Goal: Task Accomplishment & Management: Manage account settings

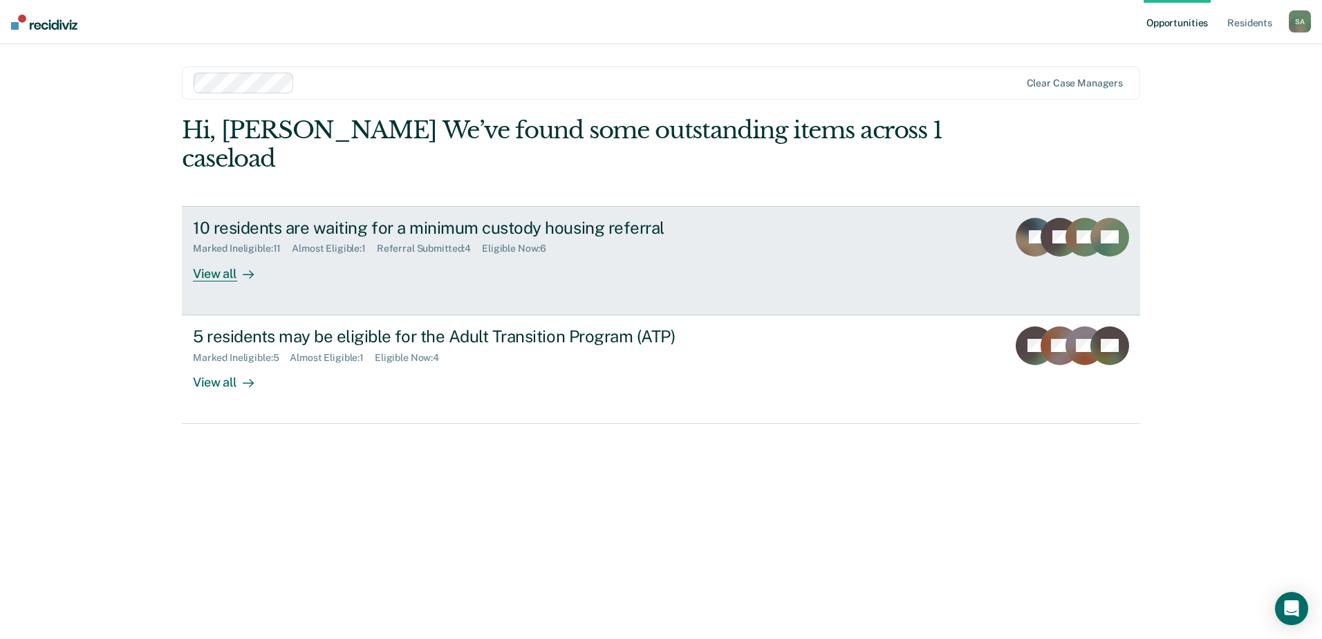
click at [454, 250] on div "10 residents are waiting for a minimum custody housing referral Marked Ineligib…" at bounding box center [452, 250] width 519 height 64
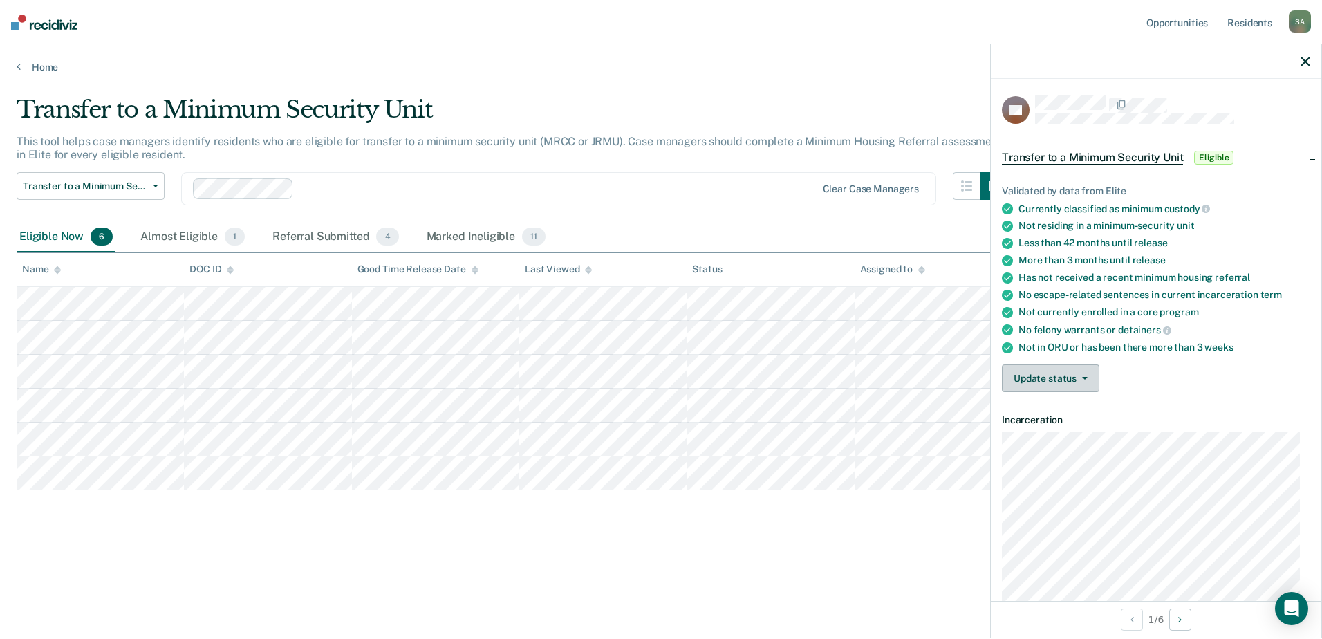
click at [1070, 376] on button "Update status" at bounding box center [1051, 379] width 98 height 28
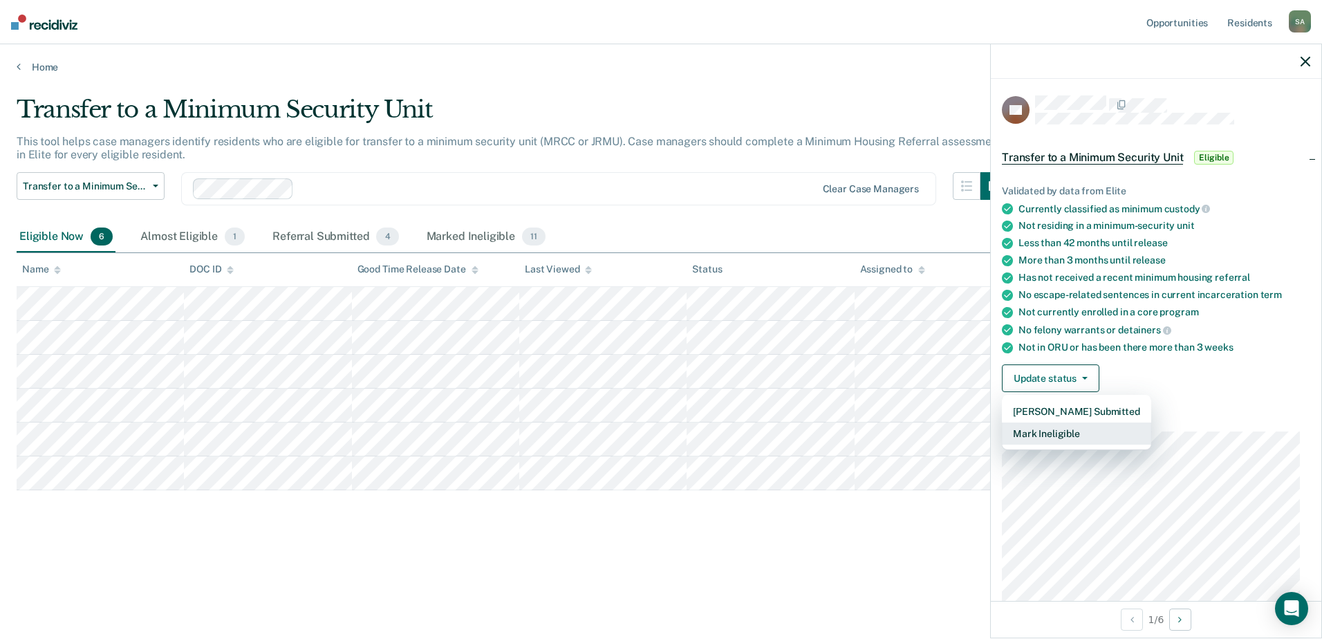
click at [1080, 432] on button "Mark Ineligible" at bounding box center [1076, 434] width 149 height 22
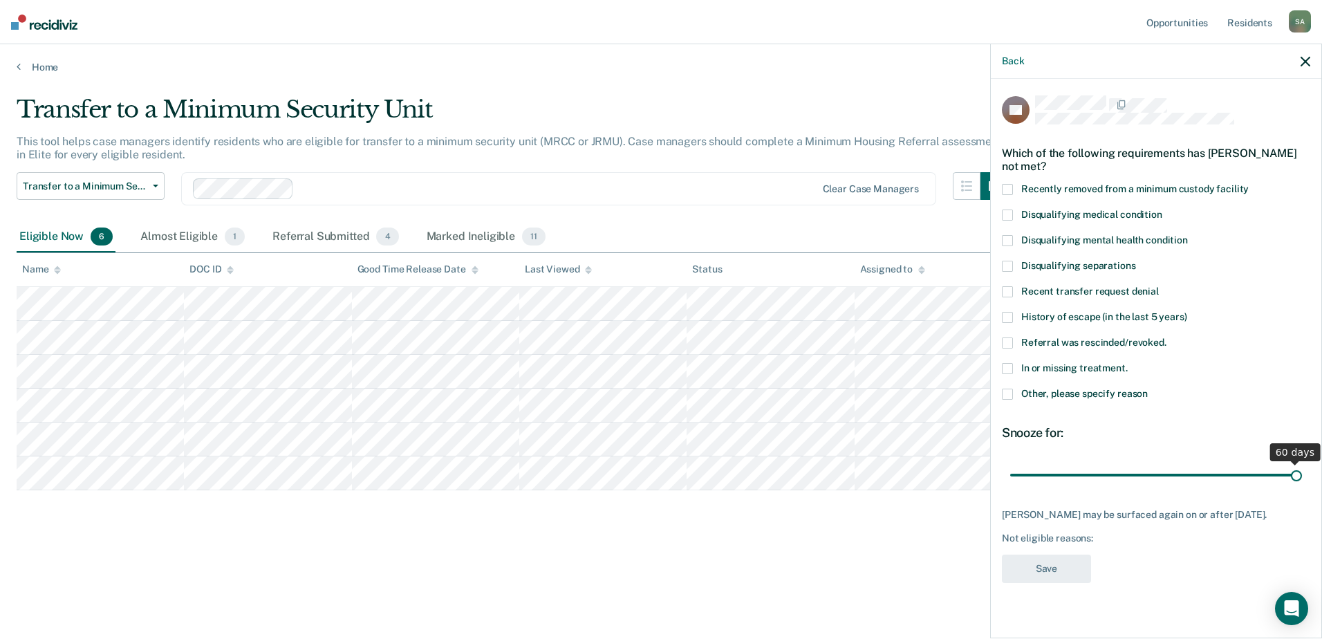
drag, startPoint x: 1151, startPoint y: 474, endPoint x: 1367, endPoint y: 476, distance: 216.5
type input "60"
click at [1302, 476] on input "range" at bounding box center [1157, 475] width 292 height 24
click at [1011, 394] on span at bounding box center [1007, 394] width 11 height 11
click at [1148, 389] on input "Other, please specify reason" at bounding box center [1148, 389] width 0 height 0
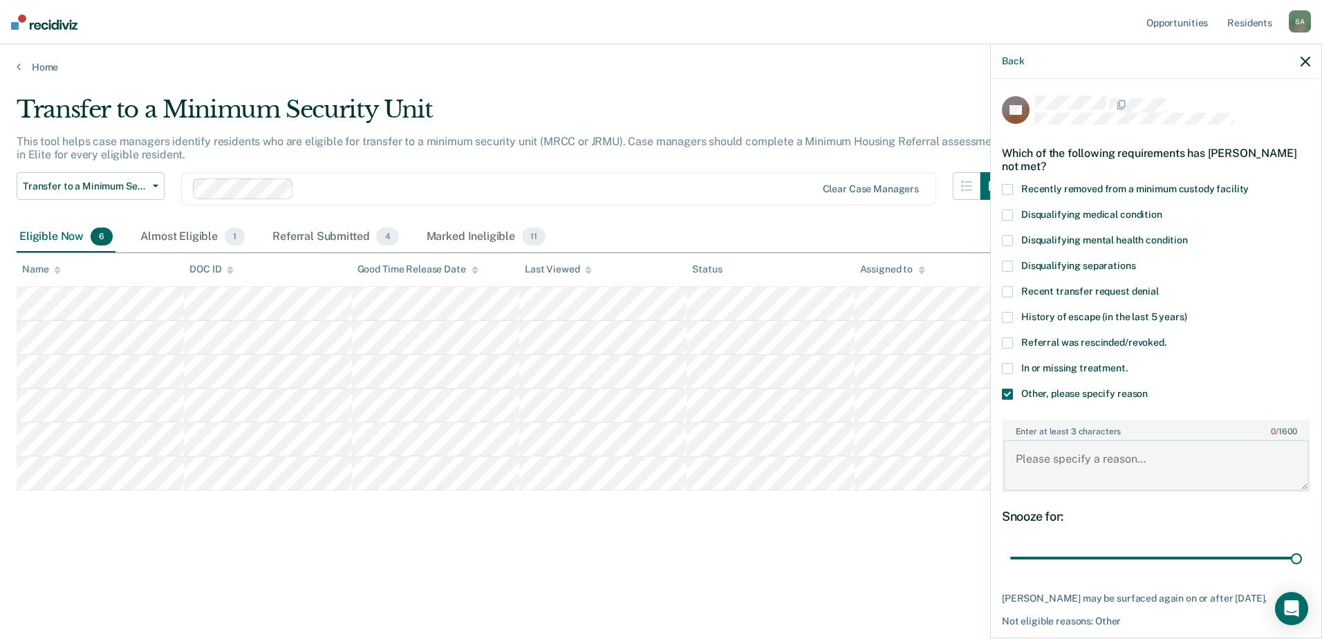
click at [1081, 456] on textarea "Enter at least 3 characters 0 / 1600" at bounding box center [1157, 465] width 306 height 51
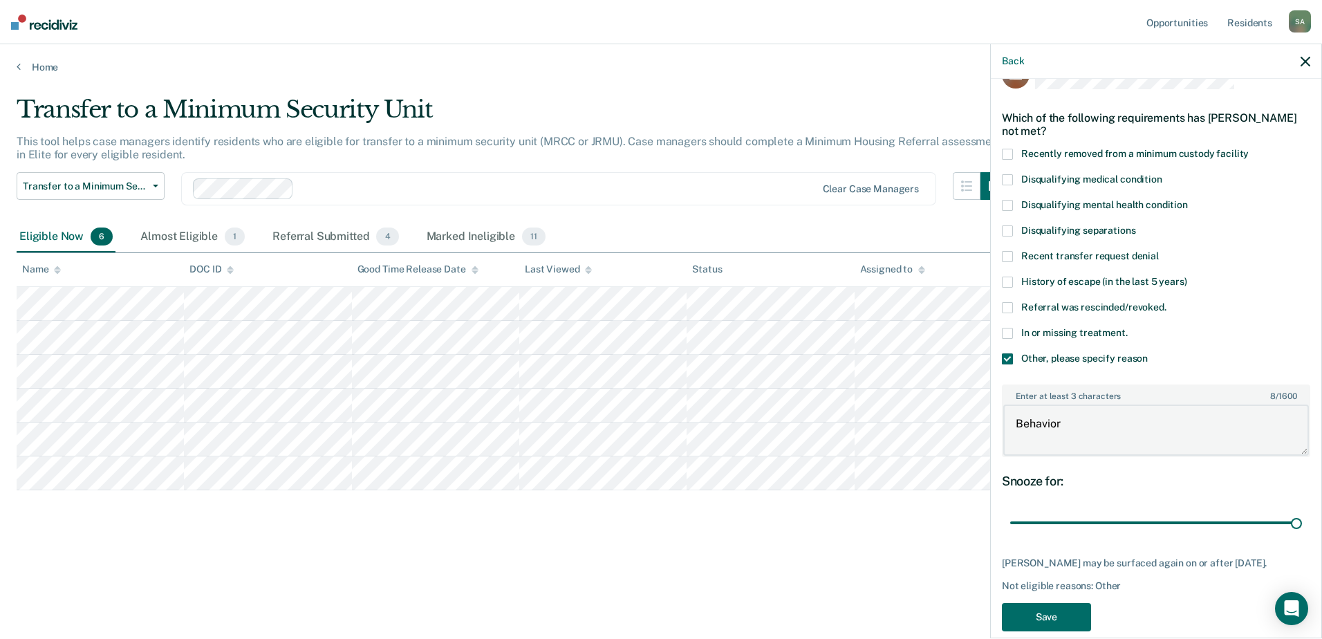
scroll to position [55, 0]
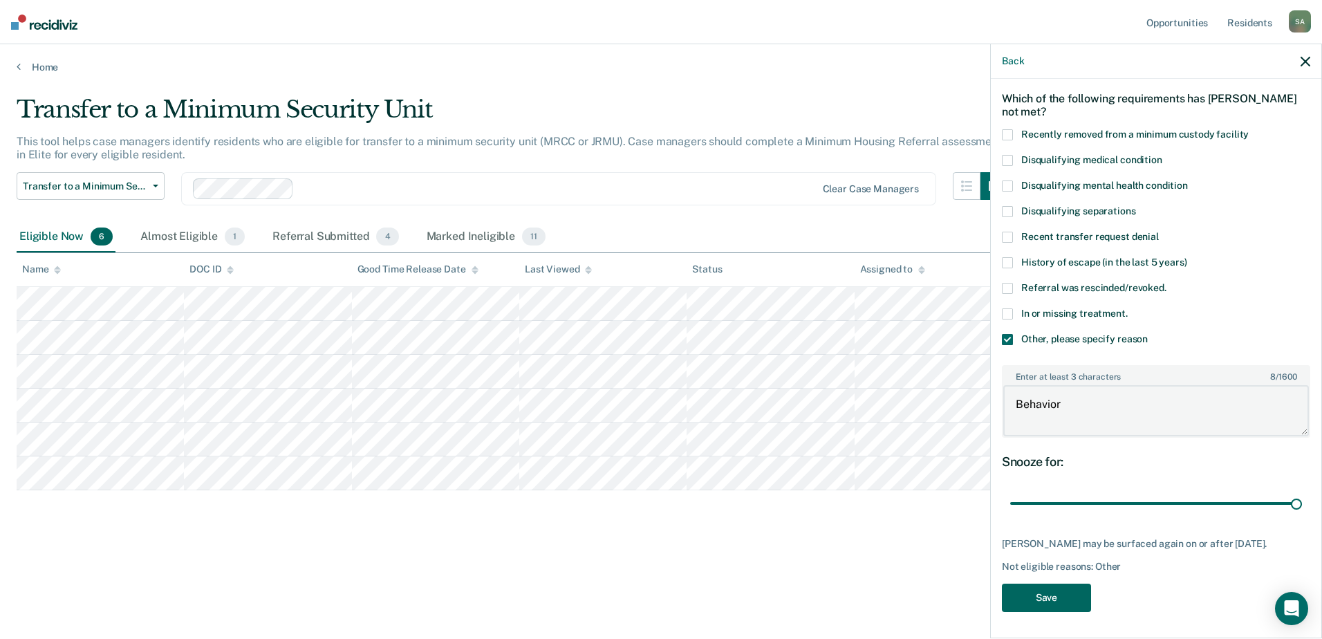
type textarea "Behavior"
click at [1061, 593] on button "Save" at bounding box center [1046, 598] width 89 height 28
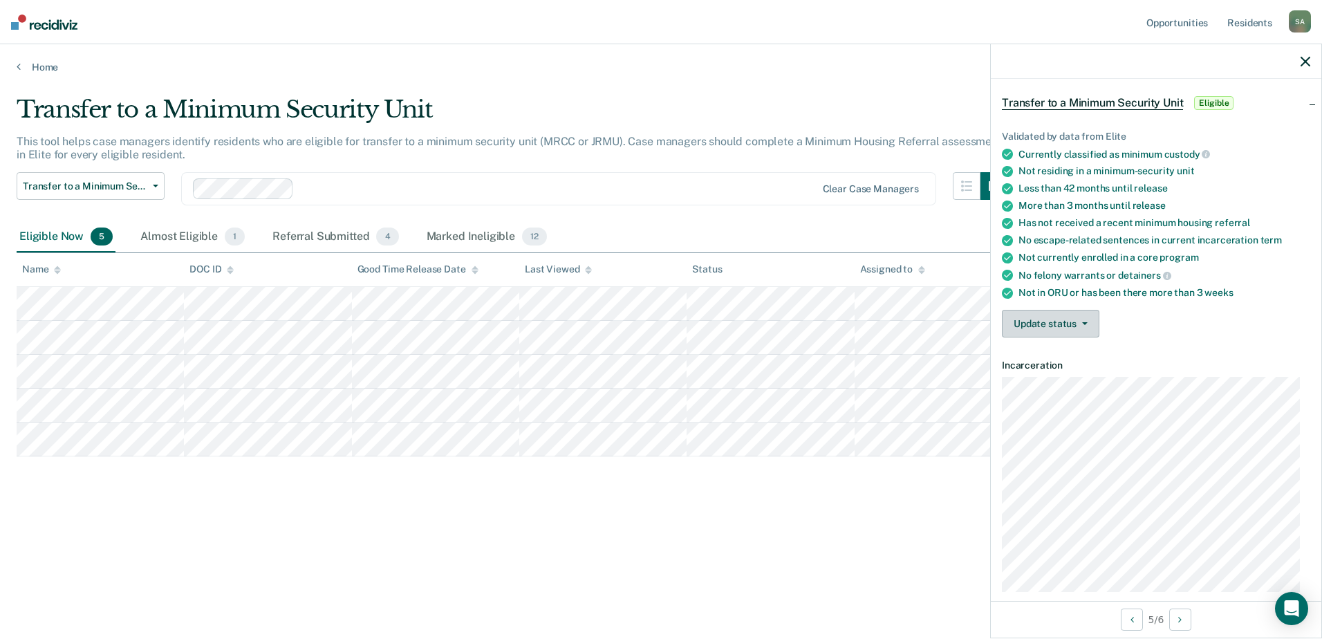
click at [1082, 322] on icon "button" at bounding box center [1085, 323] width 6 height 3
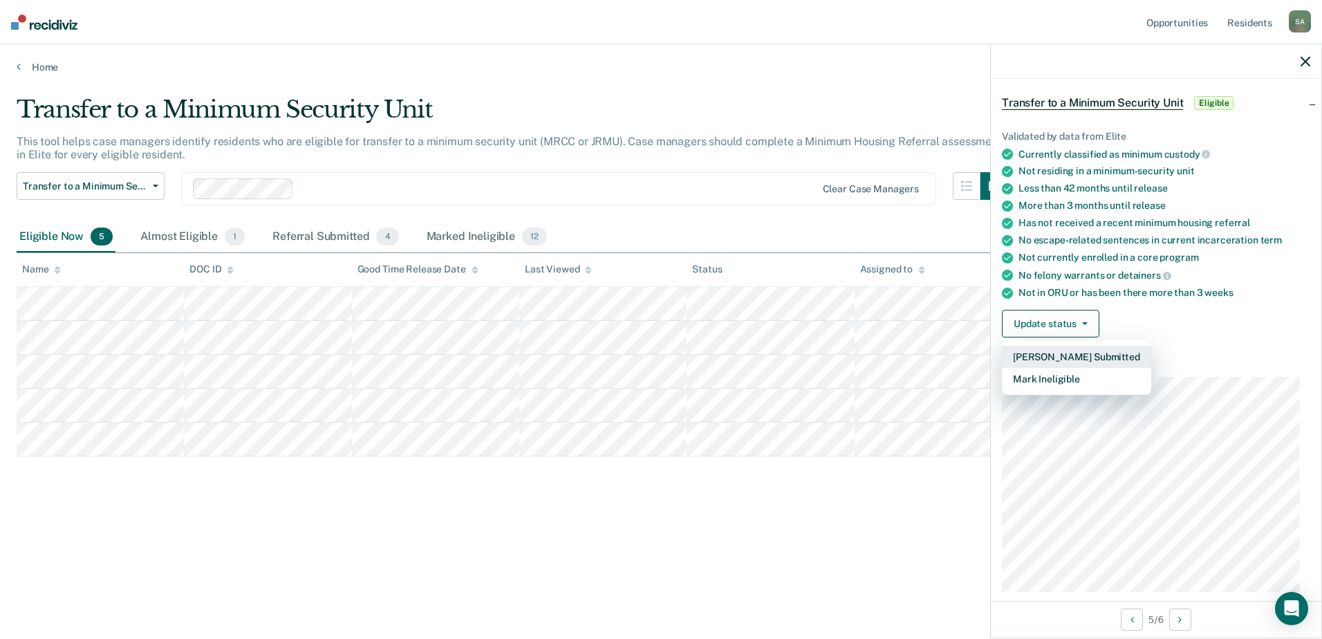
click at [1080, 353] on button "[PERSON_NAME] Submitted" at bounding box center [1076, 357] width 149 height 22
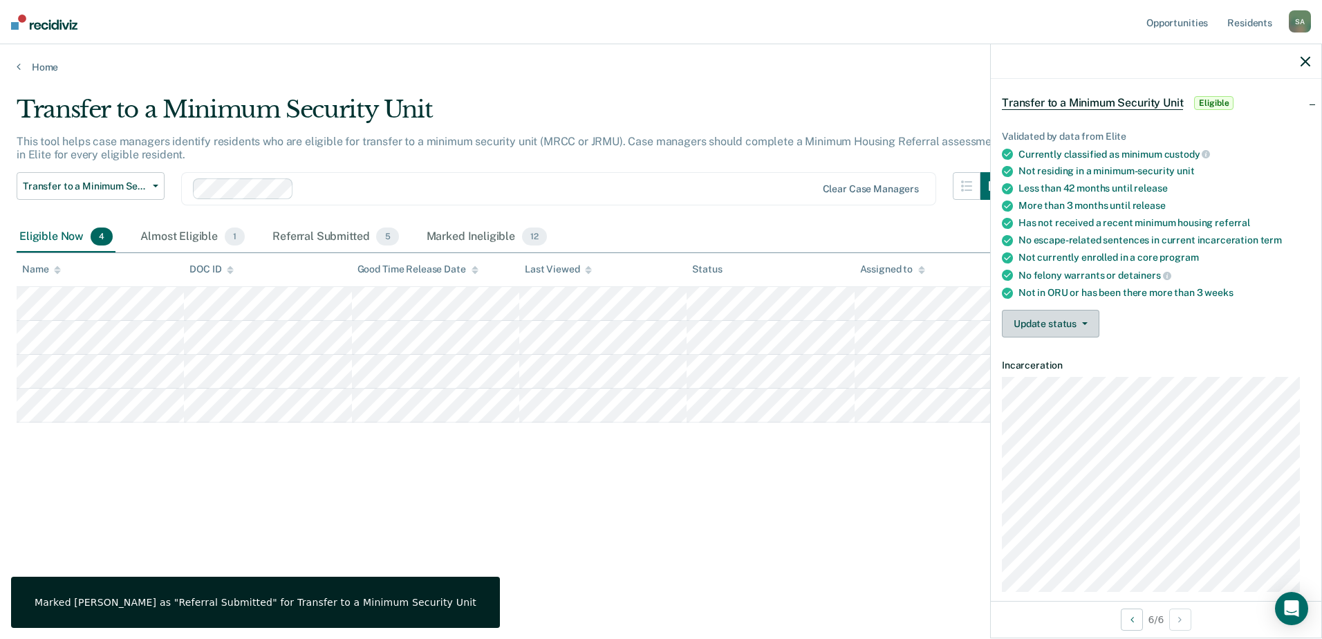
click at [1085, 318] on button "Update status" at bounding box center [1051, 324] width 98 height 28
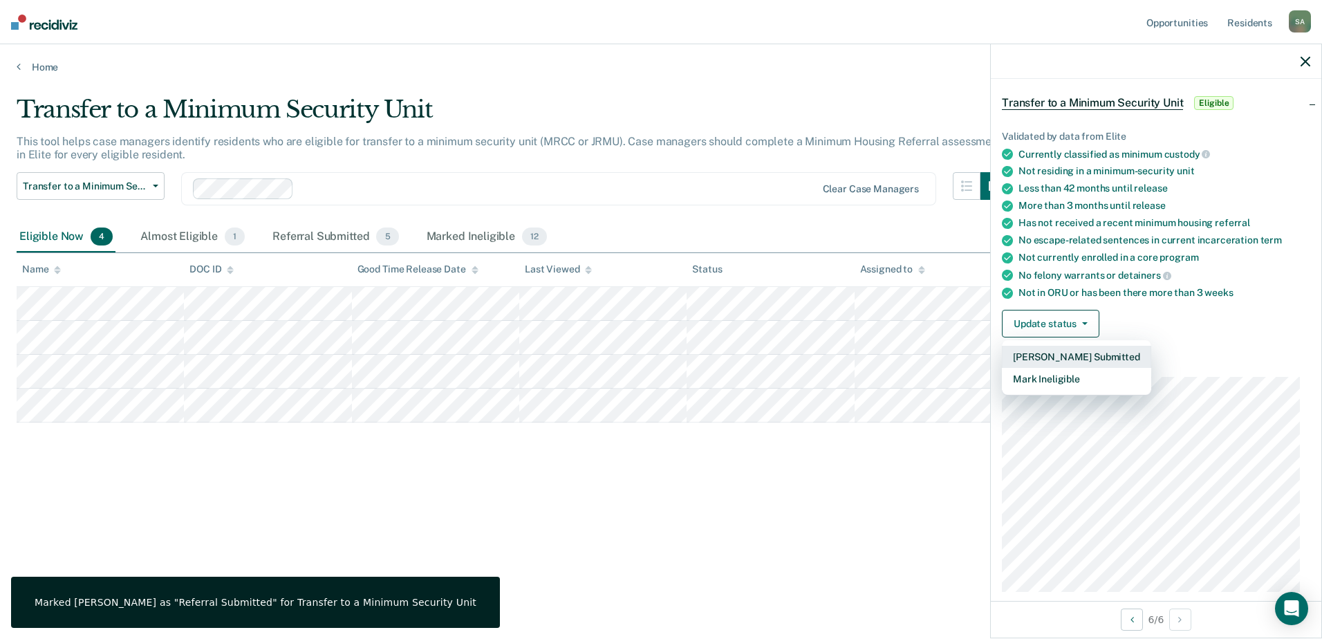
click at [1072, 357] on button "[PERSON_NAME] Submitted" at bounding box center [1076, 357] width 149 height 22
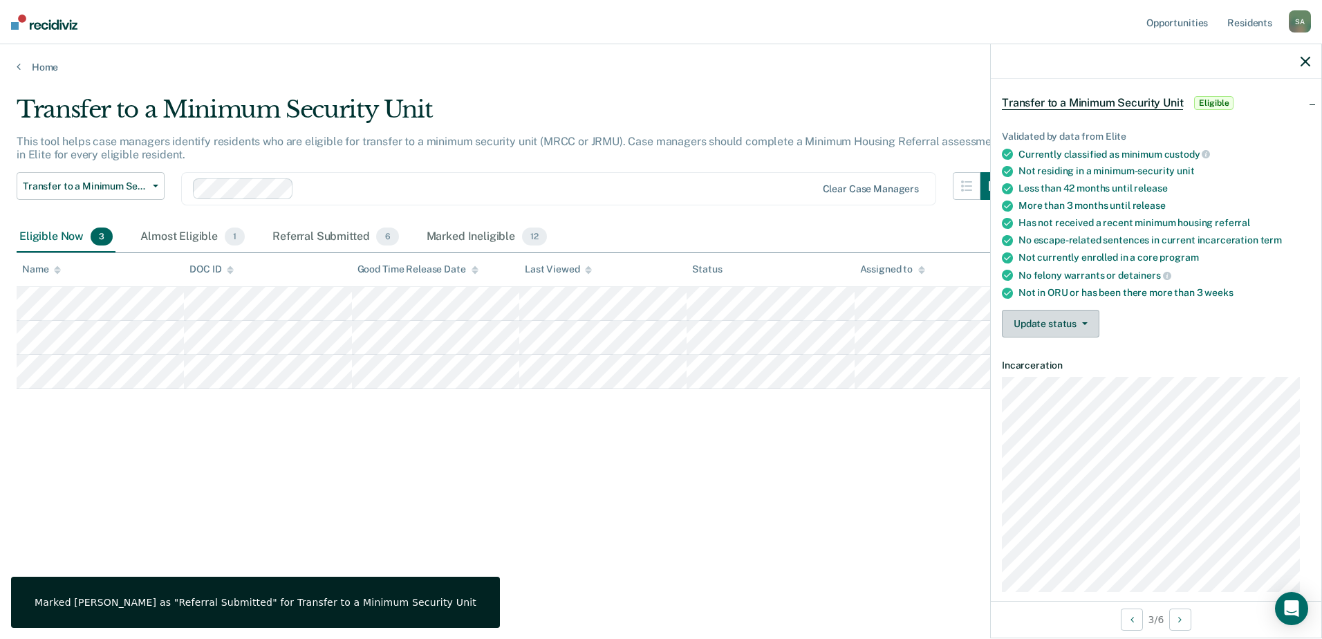
click at [1071, 318] on button "Update status" at bounding box center [1051, 324] width 98 height 28
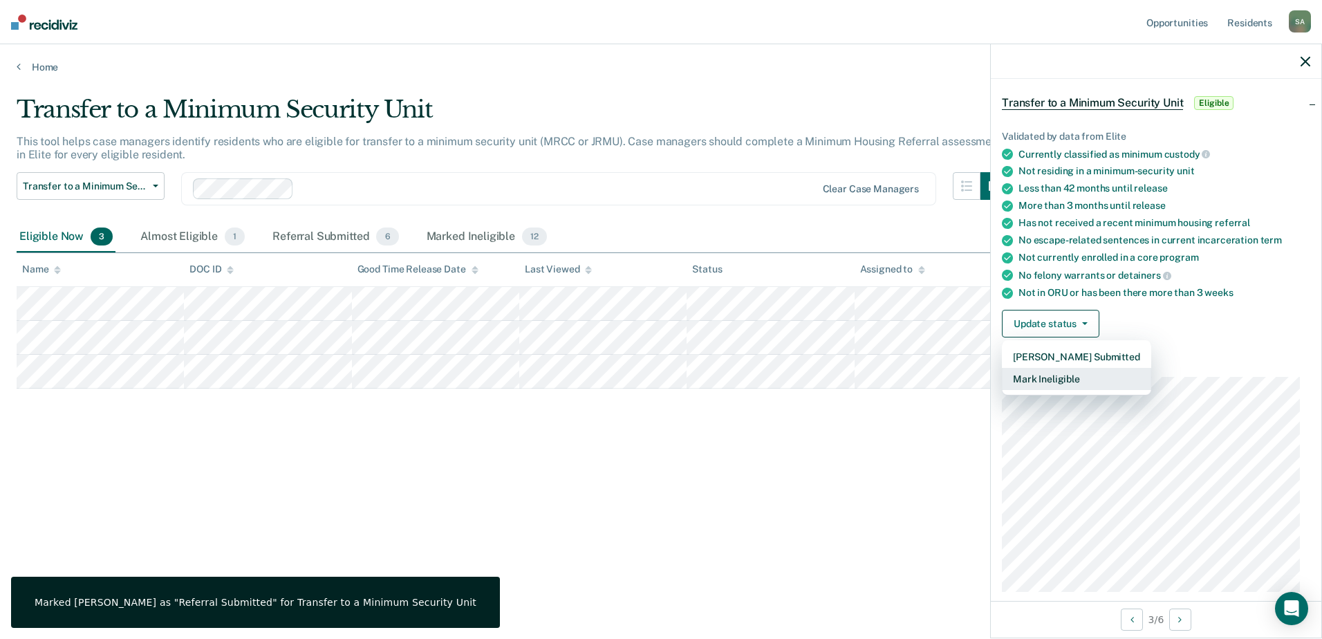
click at [1055, 377] on button "Mark Ineligible" at bounding box center [1076, 379] width 149 height 22
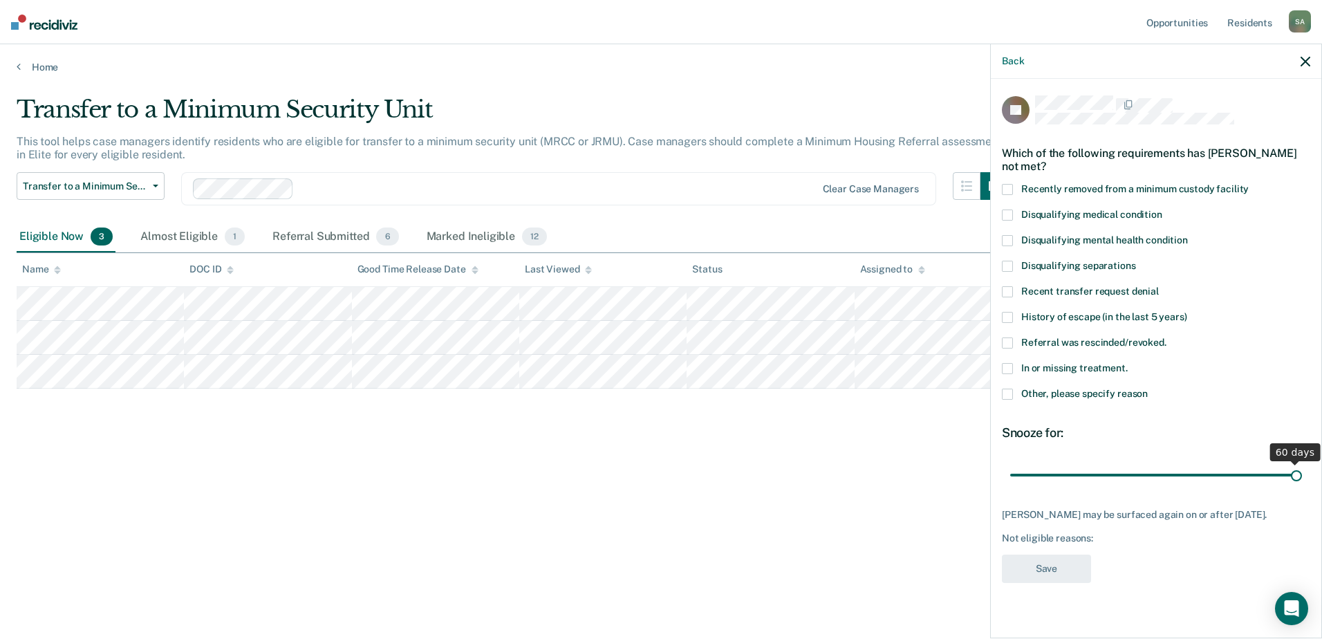
drag, startPoint x: 1156, startPoint y: 474, endPoint x: 1490, endPoint y: 473, distance: 334.1
type input "60"
click at [1302, 473] on input "range" at bounding box center [1157, 475] width 292 height 24
click at [1006, 392] on span at bounding box center [1007, 394] width 11 height 11
click at [1148, 389] on input "Other, please specify reason" at bounding box center [1148, 389] width 0 height 0
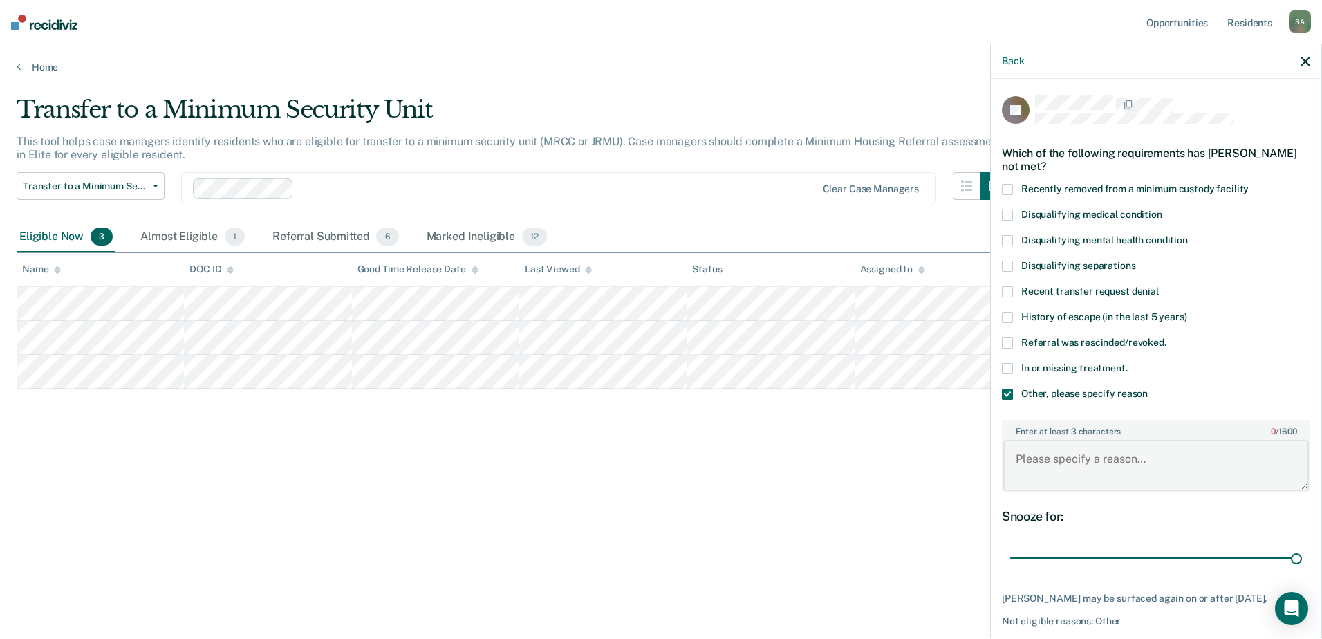
click at [1040, 440] on textarea "Enter at least 3 characters 0 / 1600" at bounding box center [1157, 465] width 306 height 51
type textarea "Waiting for assessment for SO score"
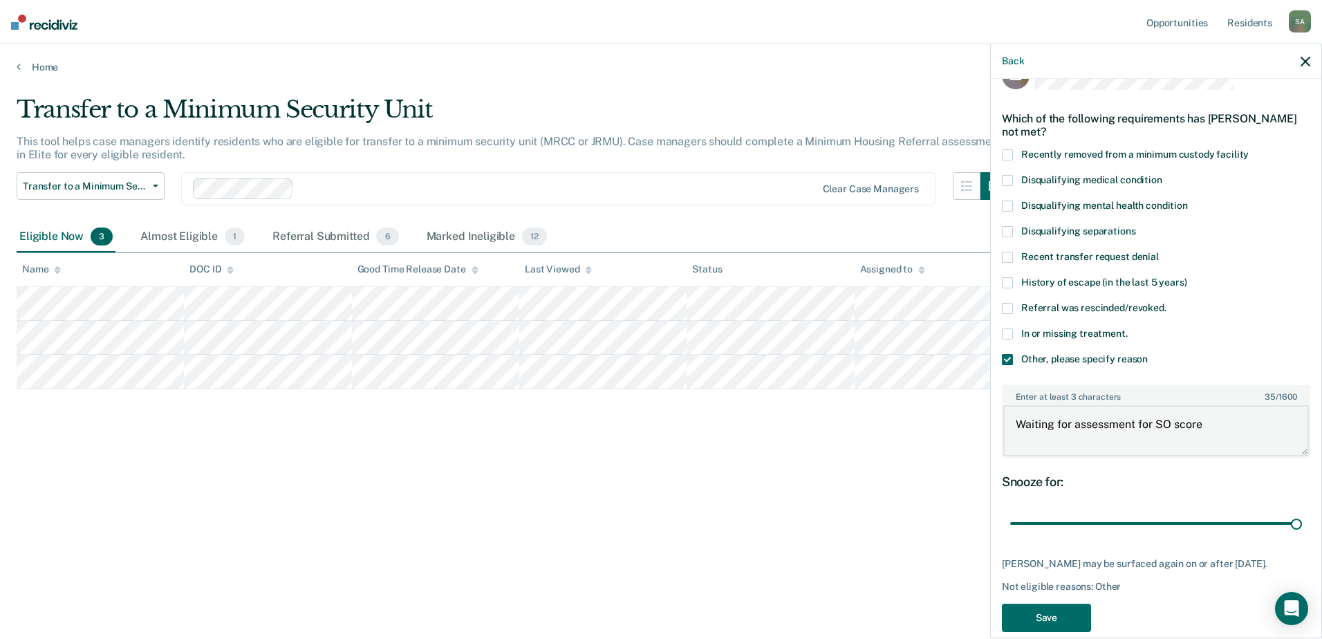
scroll to position [66, 0]
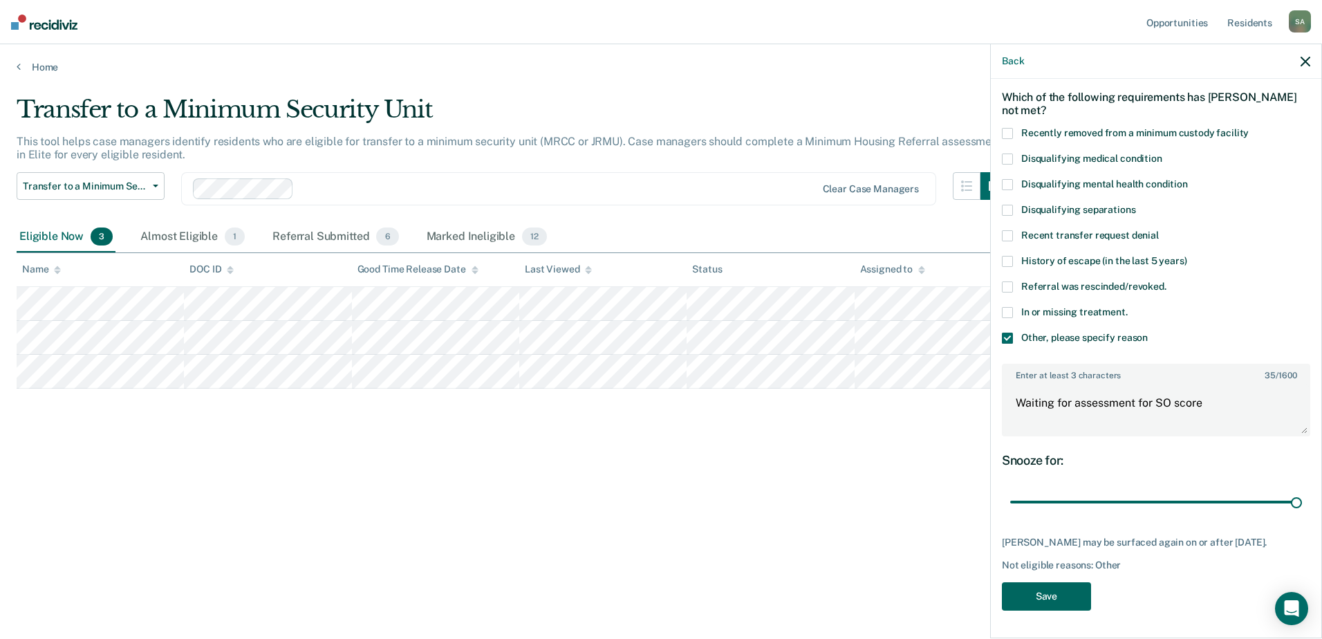
click at [1051, 592] on button "Save" at bounding box center [1046, 596] width 89 height 28
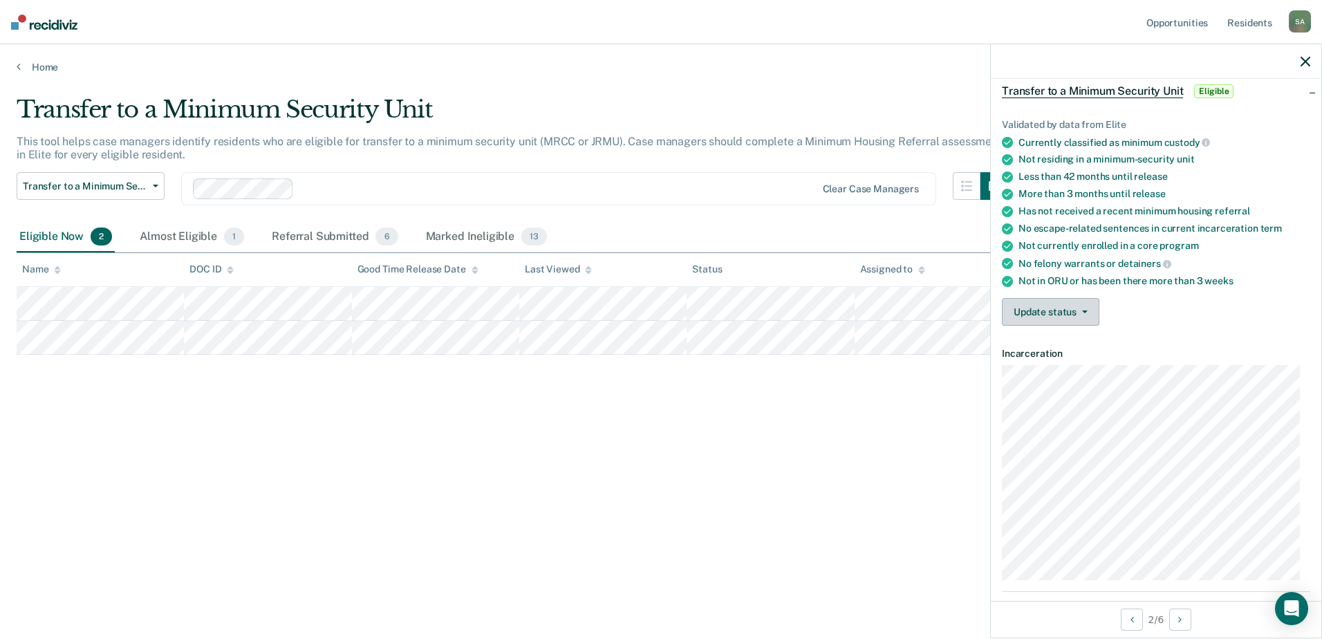
click at [1082, 311] on icon "button" at bounding box center [1085, 312] width 6 height 3
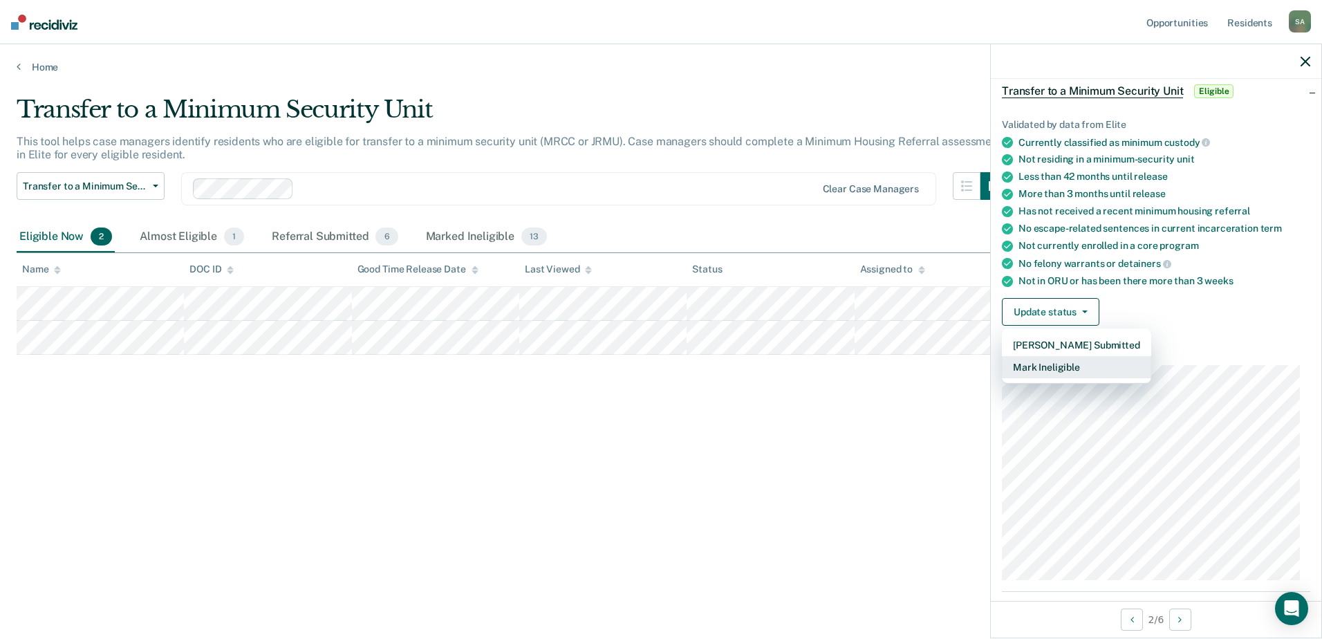
click at [1102, 365] on button "Mark Ineligible" at bounding box center [1076, 367] width 149 height 22
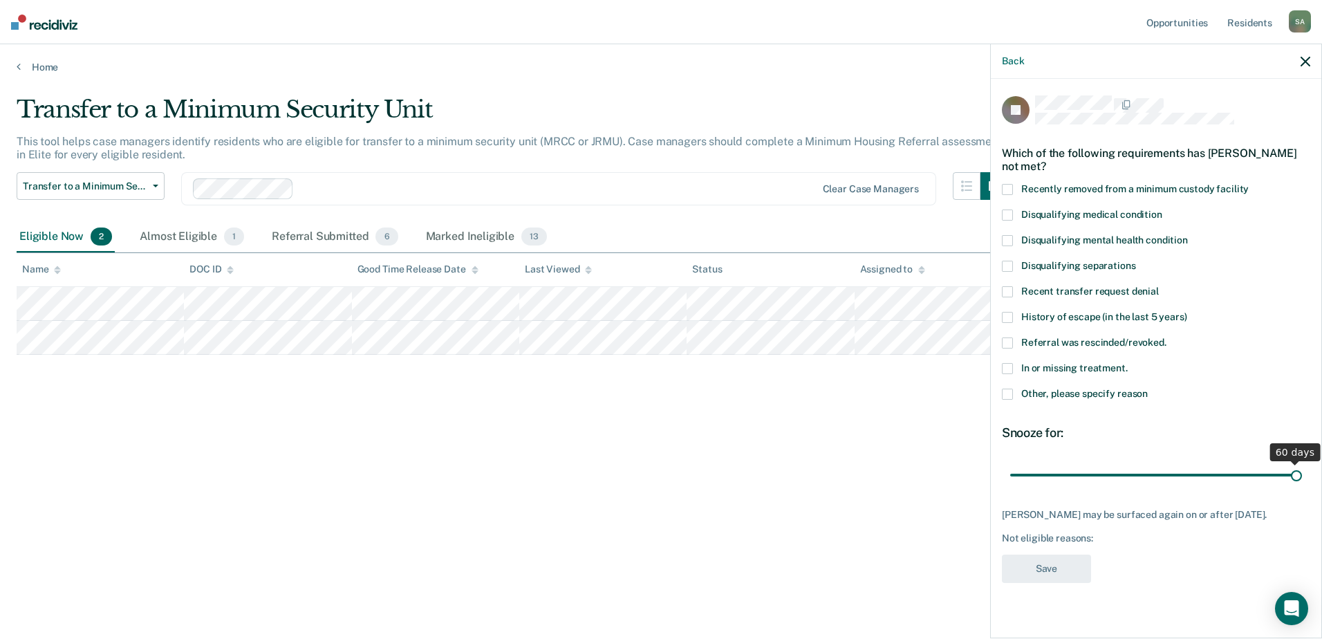
drag, startPoint x: 1155, startPoint y: 470, endPoint x: 1333, endPoint y: 483, distance: 178.2
type input "60"
click at [1302, 483] on input "range" at bounding box center [1157, 475] width 292 height 24
click at [1011, 393] on span at bounding box center [1007, 394] width 11 height 11
click at [1148, 389] on input "Other, please specify reason" at bounding box center [1148, 389] width 0 height 0
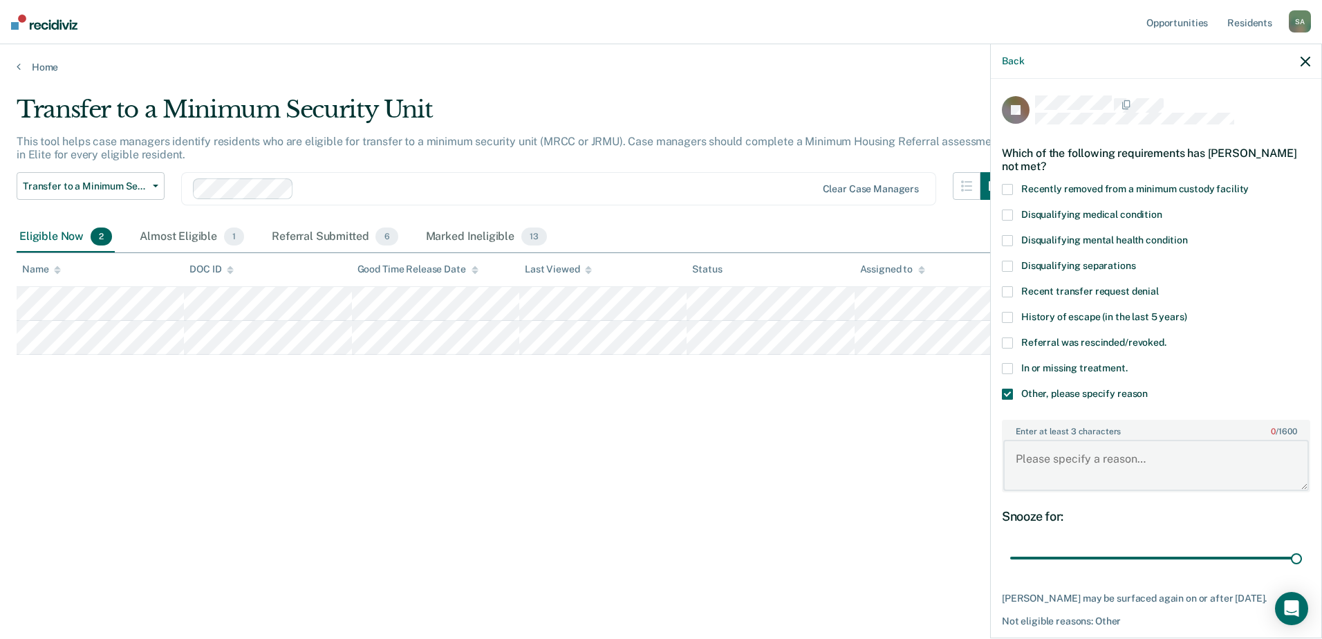
click at [1067, 445] on textarea "Enter at least 3 characters 0 / 1600" at bounding box center [1157, 465] width 306 height 51
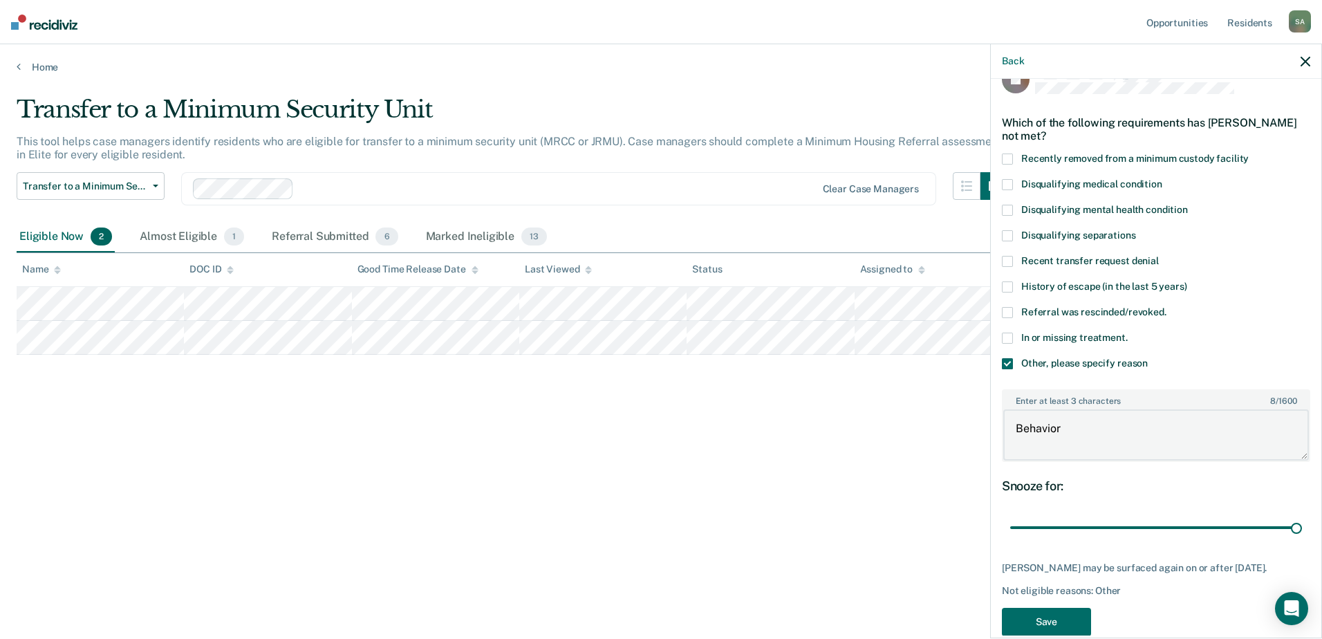
scroll to position [55, 0]
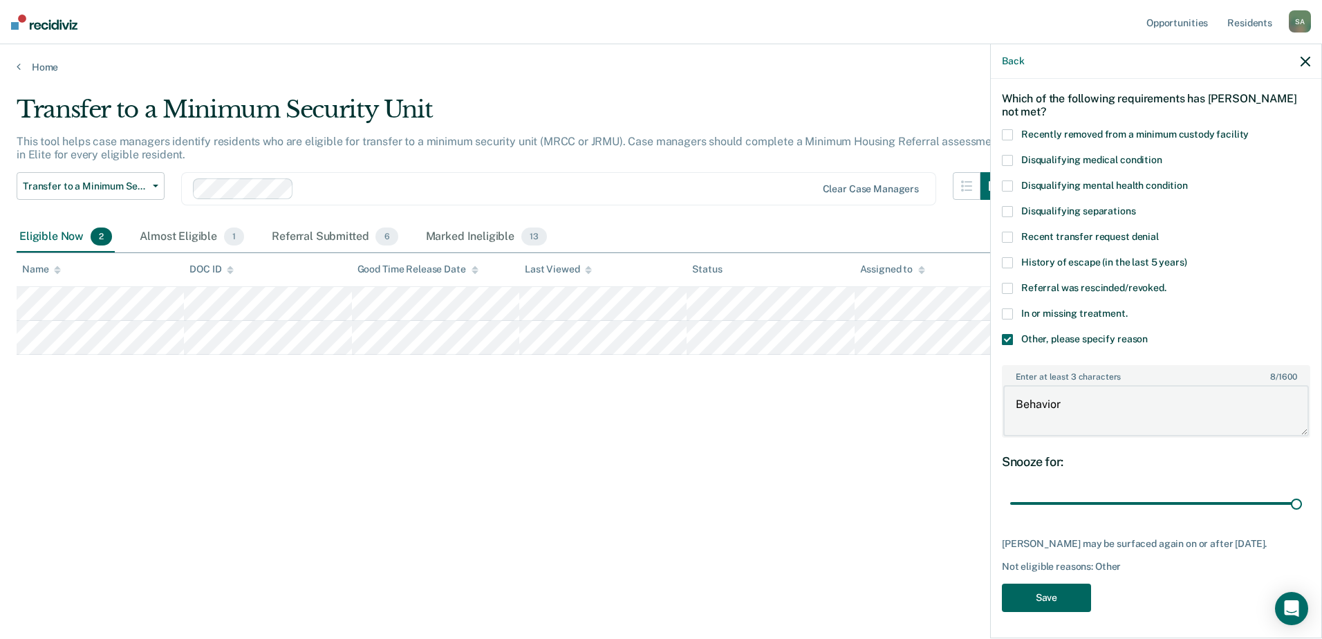
type textarea "Behavior"
click at [1069, 598] on button "Save" at bounding box center [1046, 598] width 89 height 28
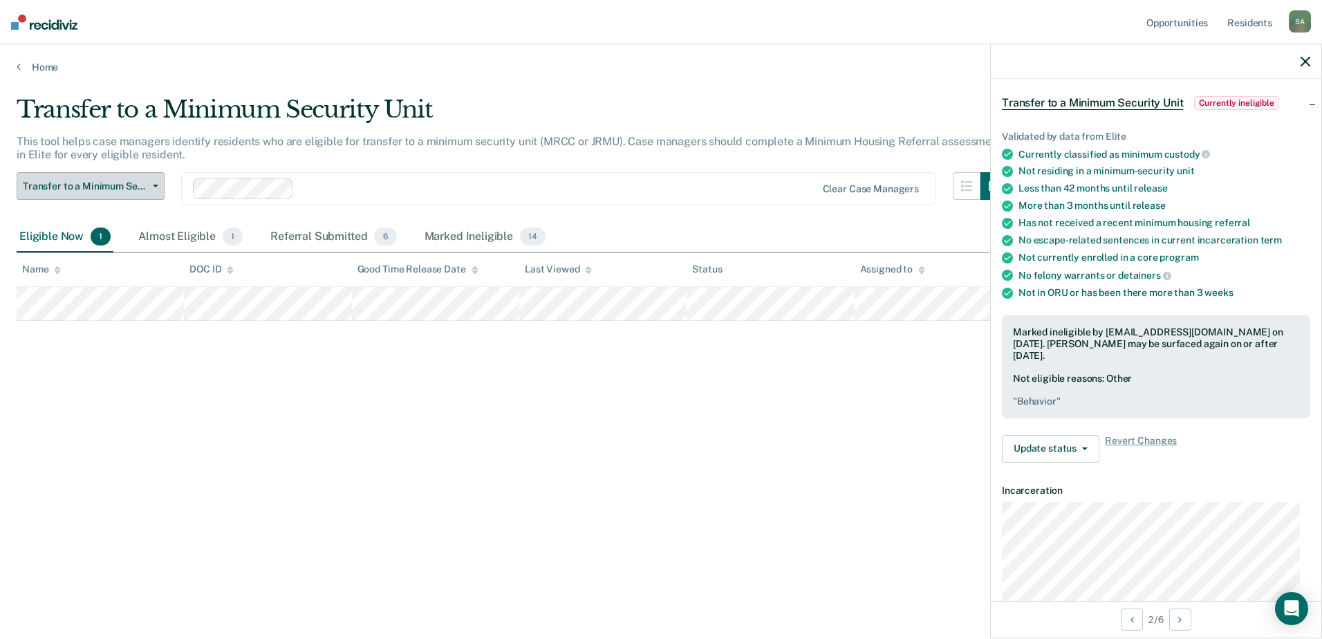
click at [140, 188] on span "Transfer to a Minimum Security Unit" at bounding box center [85, 187] width 124 height 12
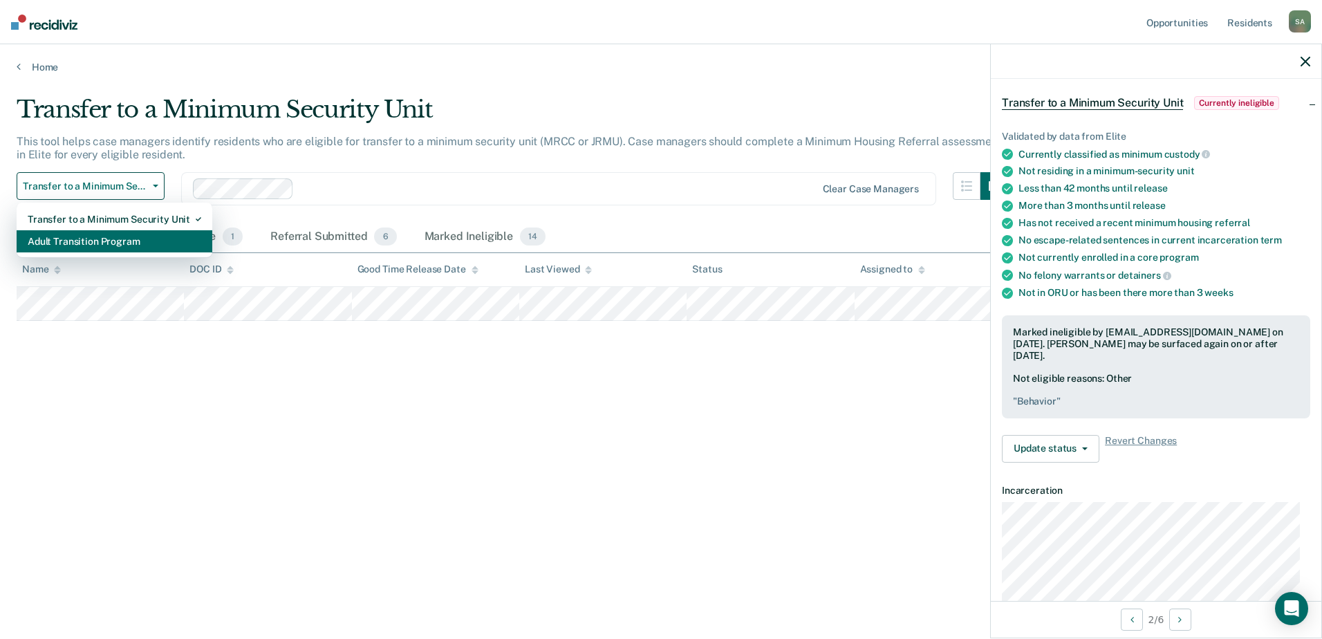
click at [116, 239] on div "Adult Transition Program" at bounding box center [115, 241] width 174 height 22
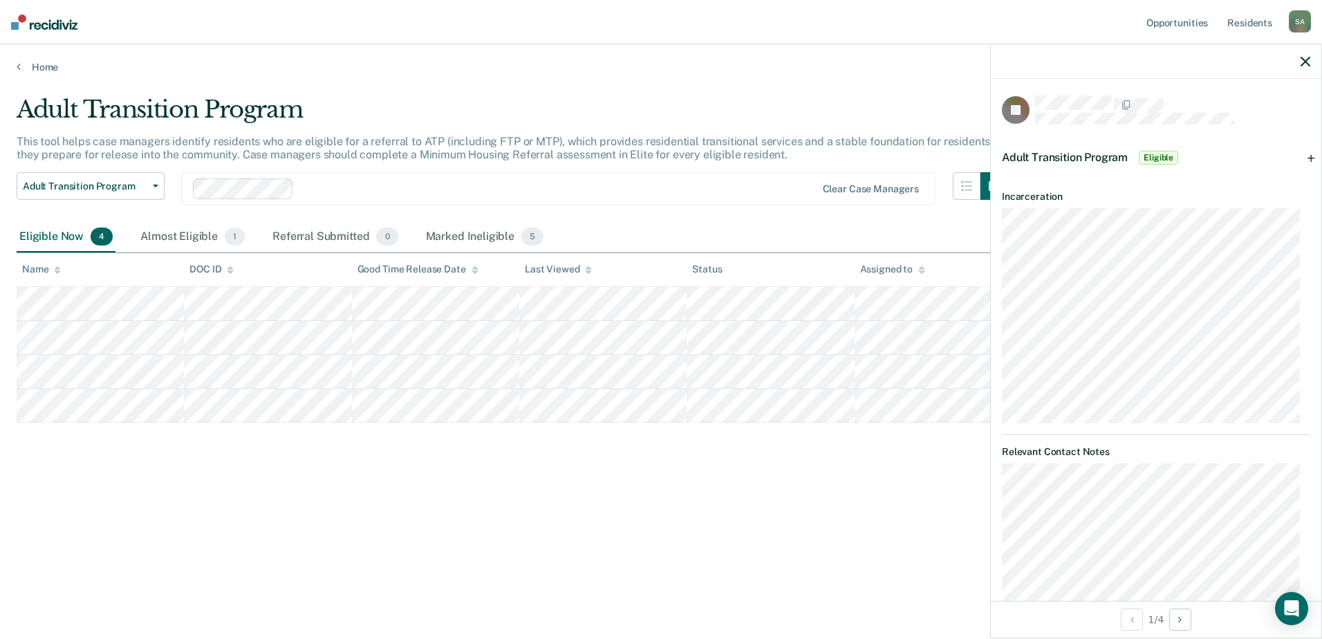
click at [629, 517] on div "Adult Transition Program This tool helps case managers identify residents who a…" at bounding box center [661, 315] width 1289 height 440
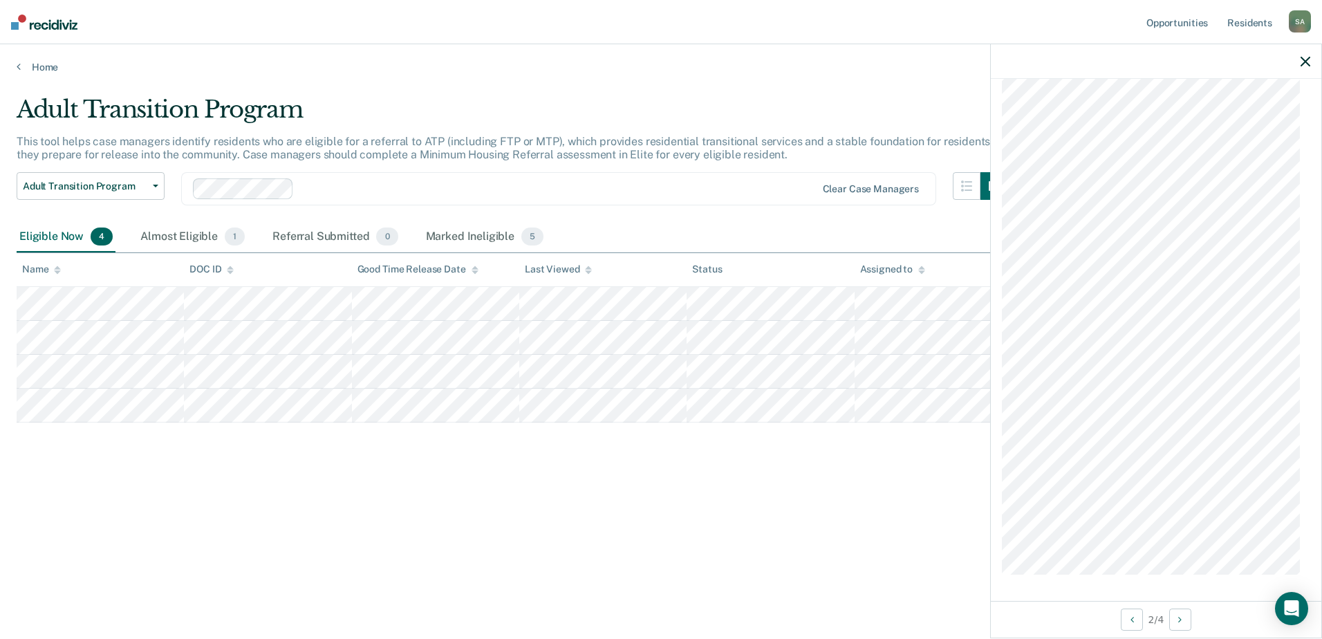
scroll to position [333, 0]
click at [382, 435] on div "Adult Transition Program This tool helps case managers identify residents who a…" at bounding box center [661, 315] width 1289 height 440
click at [165, 193] on div "Adult Transition Program Transfer to a Minimum Security Unit Adult Transition P…" at bounding box center [513, 197] width 992 height 50
click at [156, 189] on button "Adult Transition Program" at bounding box center [91, 186] width 148 height 28
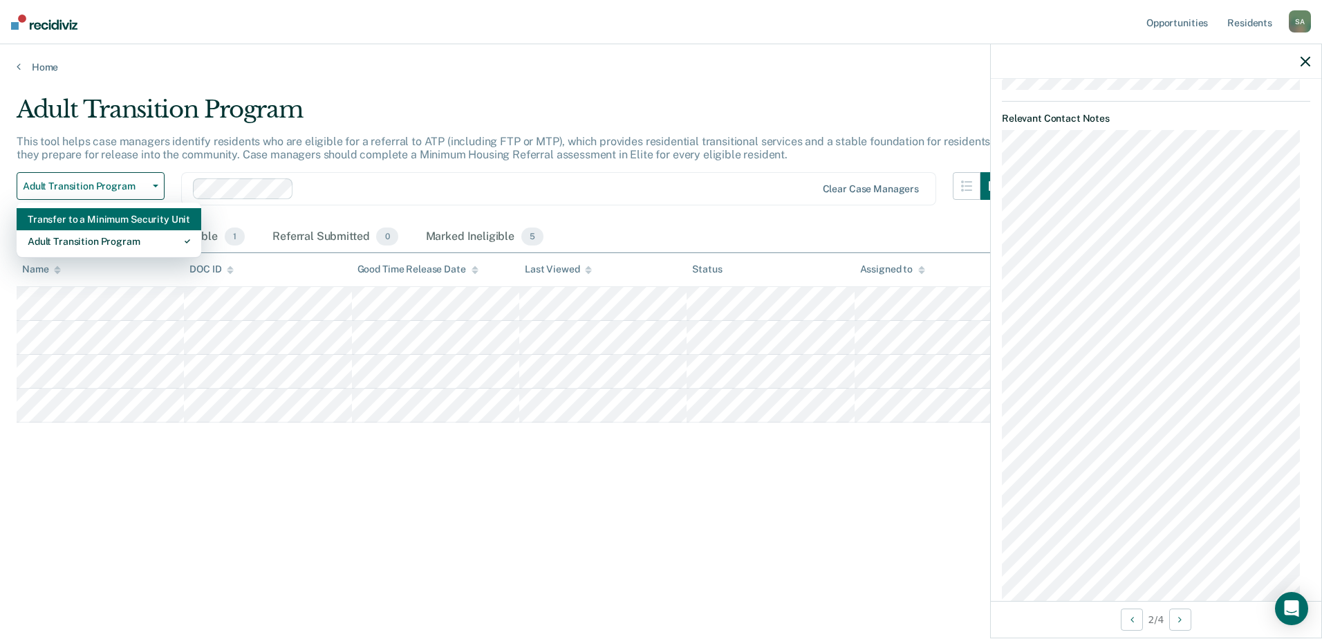
click at [103, 219] on div "Transfer to a Minimum Security Unit" at bounding box center [109, 219] width 163 height 22
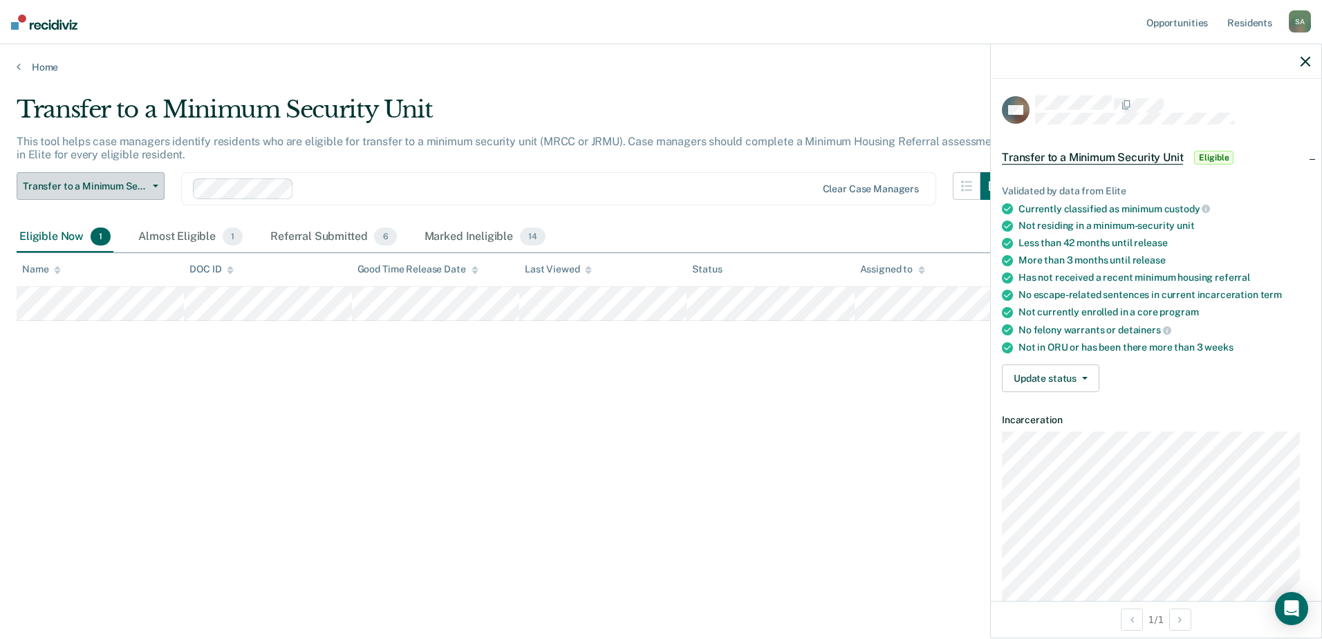
click at [142, 188] on span "Transfer to a Minimum Security Unit" at bounding box center [85, 187] width 124 height 12
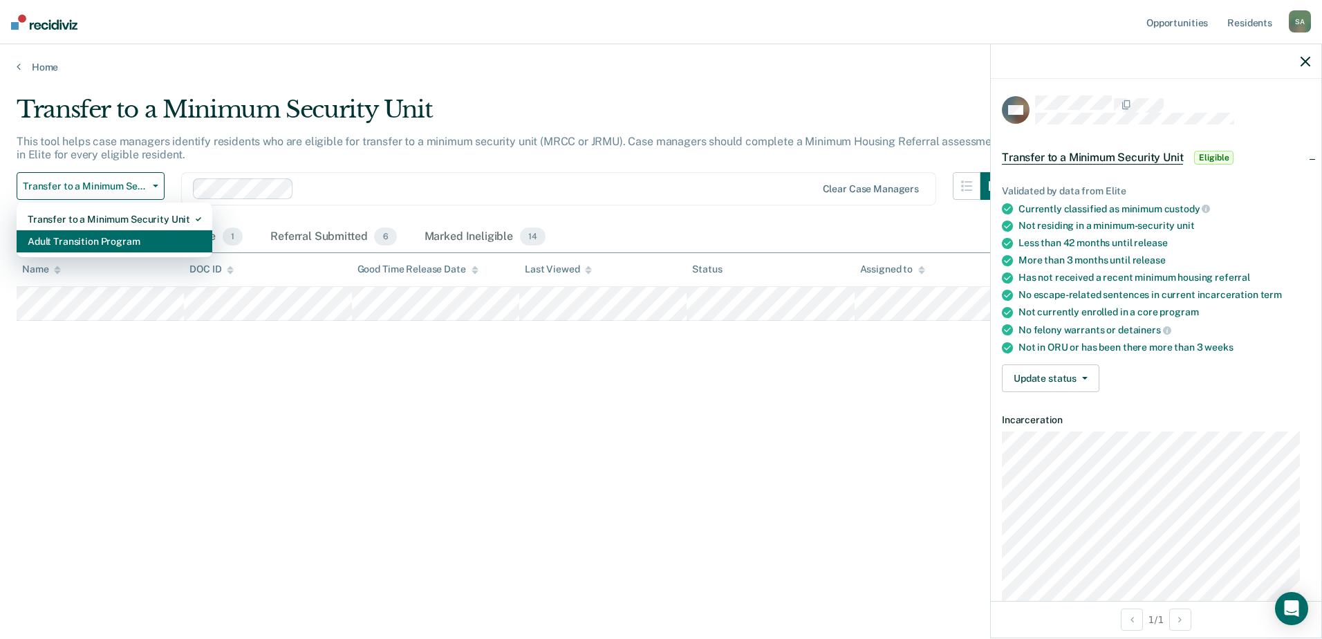
click at [99, 247] on div "Adult Transition Program" at bounding box center [115, 241] width 174 height 22
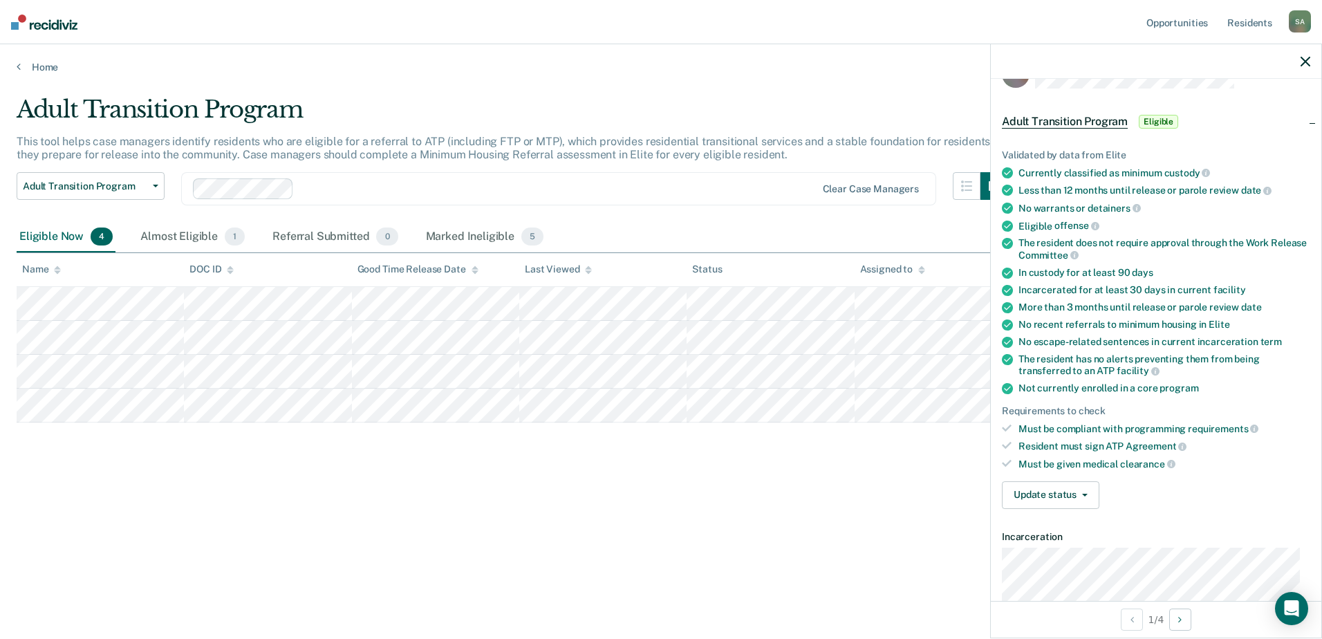
scroll to position [69, 0]
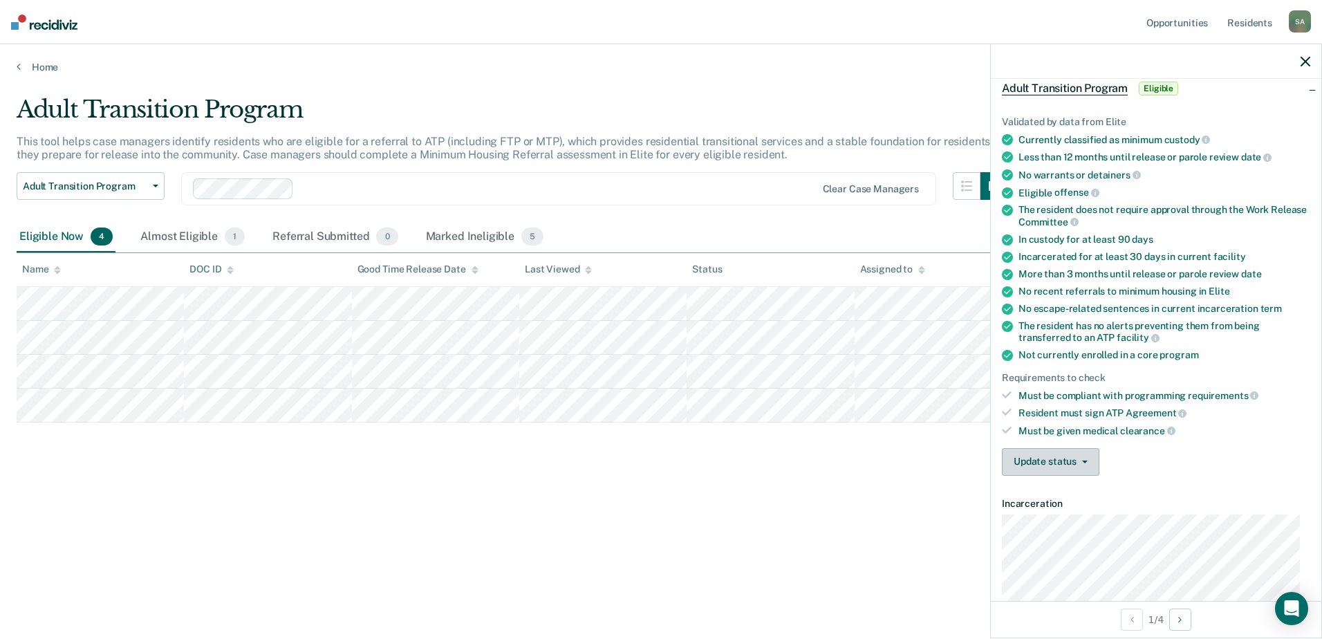
click at [1074, 455] on button "Update status" at bounding box center [1051, 462] width 98 height 28
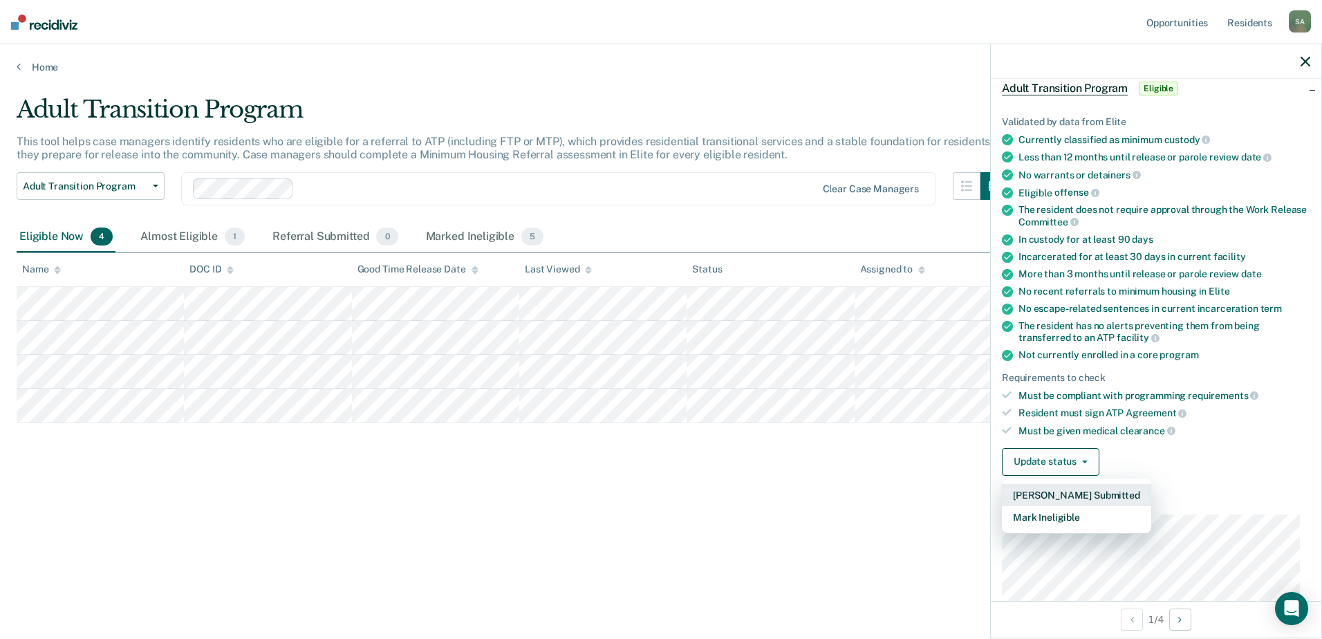
click at [1083, 492] on button "[PERSON_NAME] Submitted" at bounding box center [1076, 495] width 149 height 22
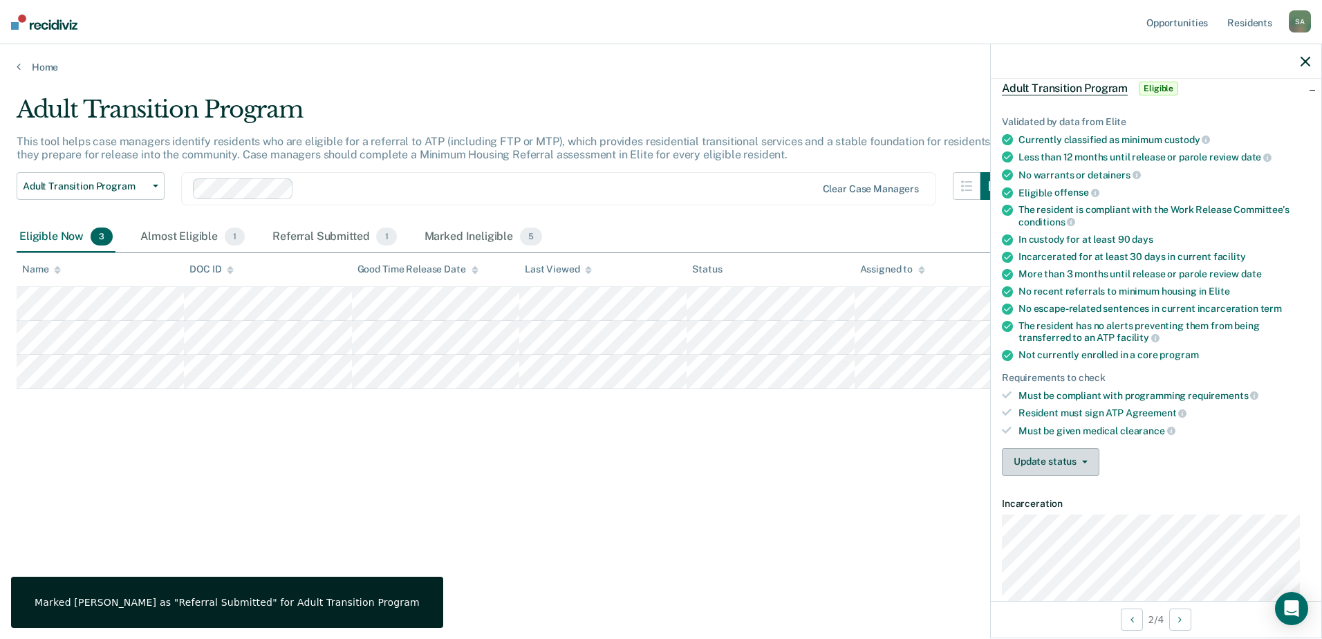
click at [1077, 461] on span "button" at bounding box center [1082, 462] width 11 height 3
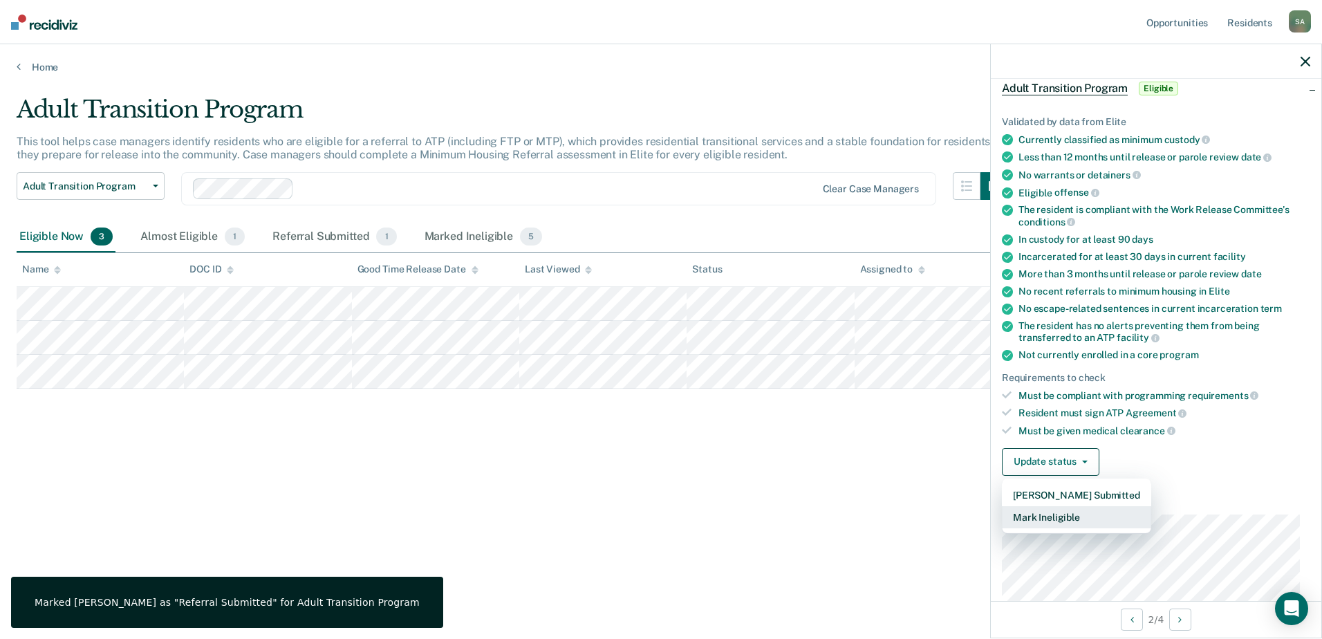
click at [1076, 517] on button "Mark Ineligible" at bounding box center [1076, 517] width 149 height 22
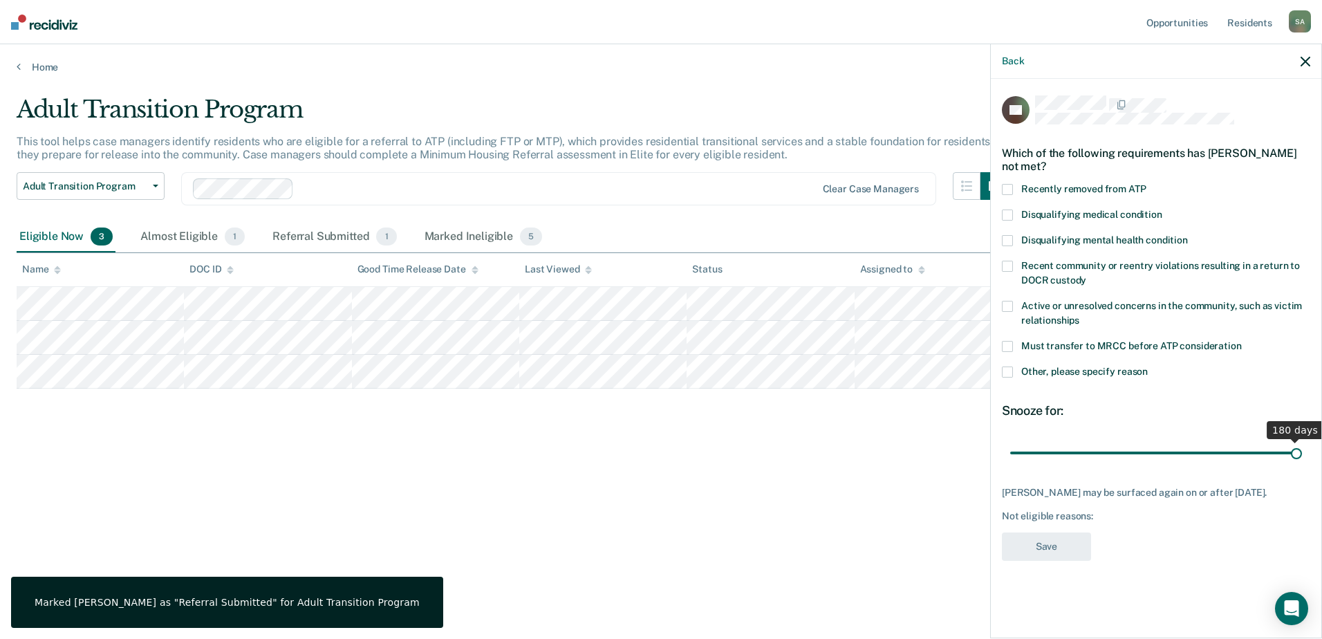
drag, startPoint x: 1065, startPoint y: 454, endPoint x: 1593, endPoint y: 460, distance: 527.8
type input "180"
click at [1302, 460] on input "range" at bounding box center [1157, 453] width 292 height 24
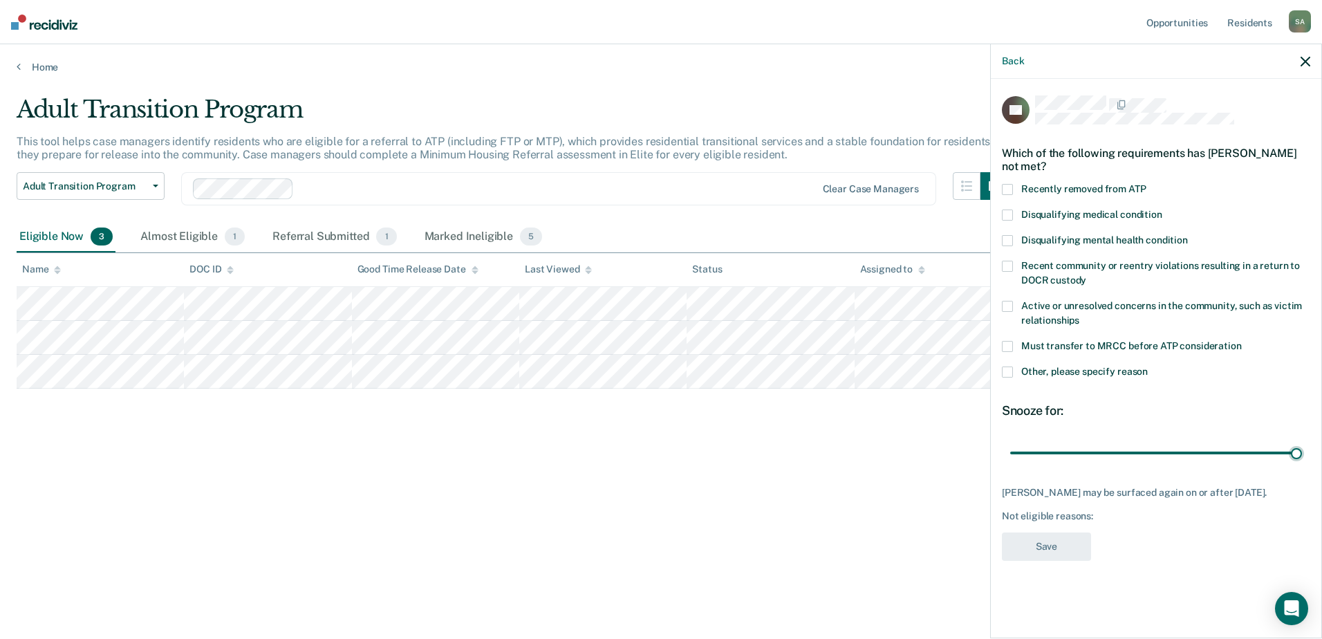
click at [1008, 371] on span at bounding box center [1007, 372] width 11 height 11
click at [1148, 367] on input "Other, please specify reason" at bounding box center [1148, 367] width 0 height 0
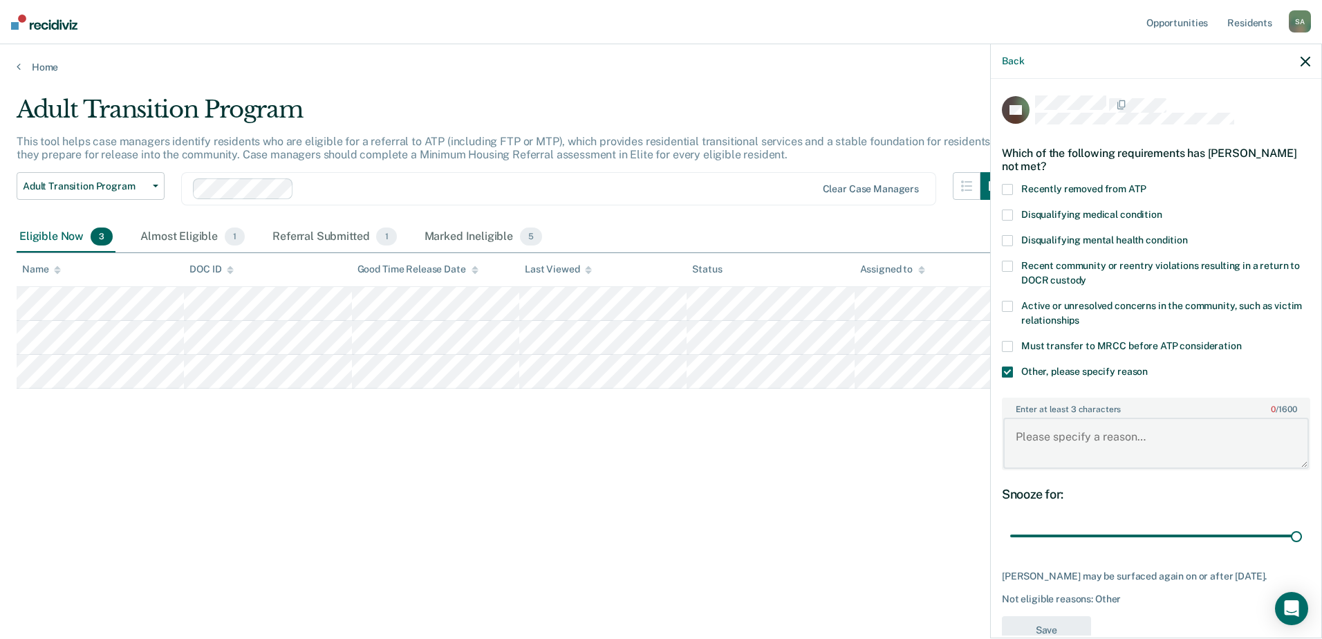
click at [1074, 437] on textarea "Enter at least 3 characters 0 / 1600" at bounding box center [1157, 443] width 306 height 51
type textarea "Denied Minimum"
click at [1065, 626] on button "Save" at bounding box center [1046, 630] width 89 height 28
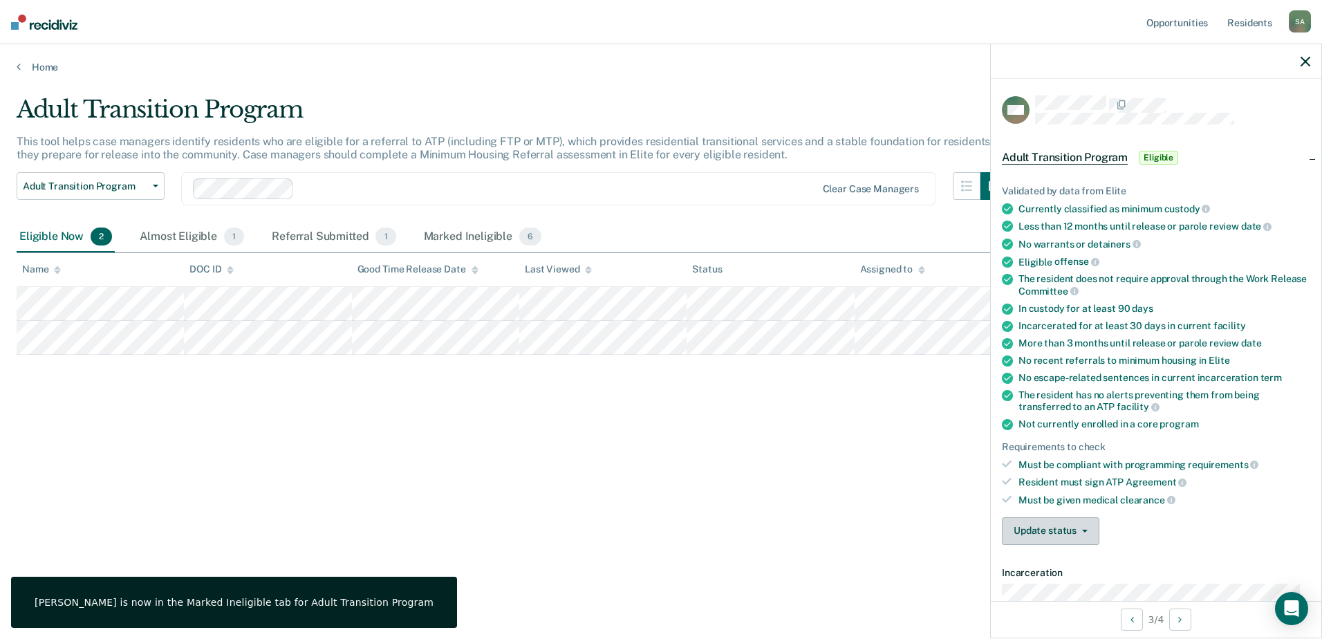
click at [1080, 525] on button "Update status" at bounding box center [1051, 531] width 98 height 28
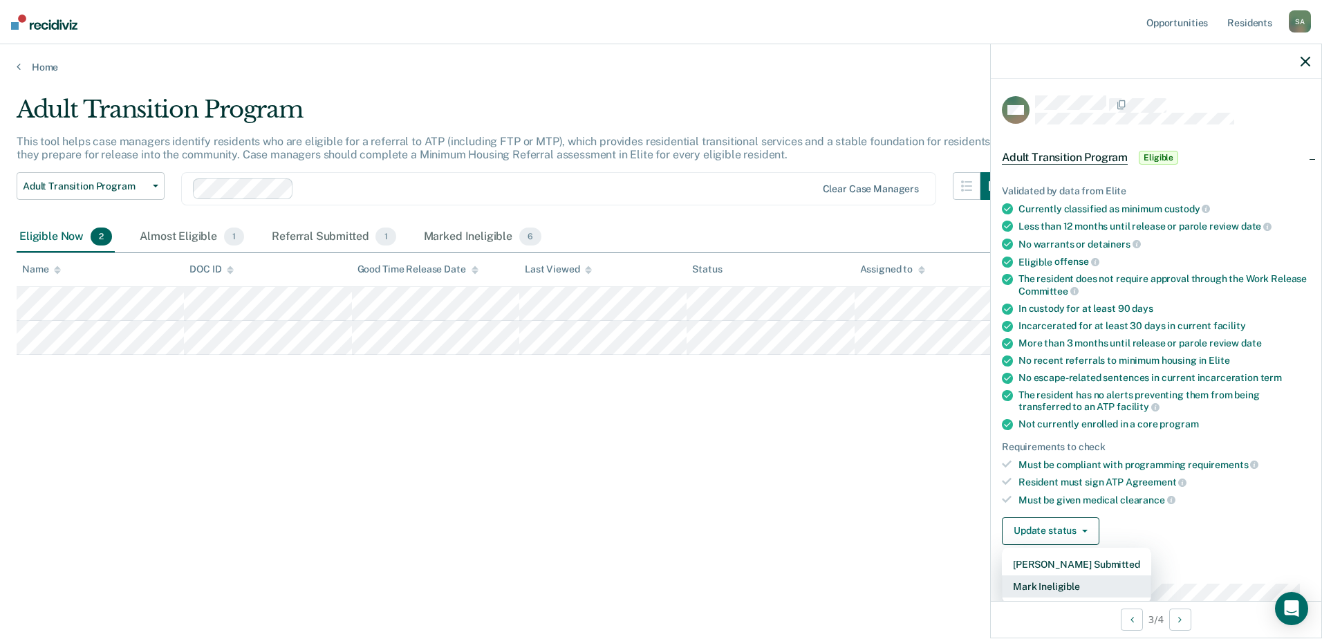
click at [1094, 585] on button "Mark Ineligible" at bounding box center [1076, 586] width 149 height 22
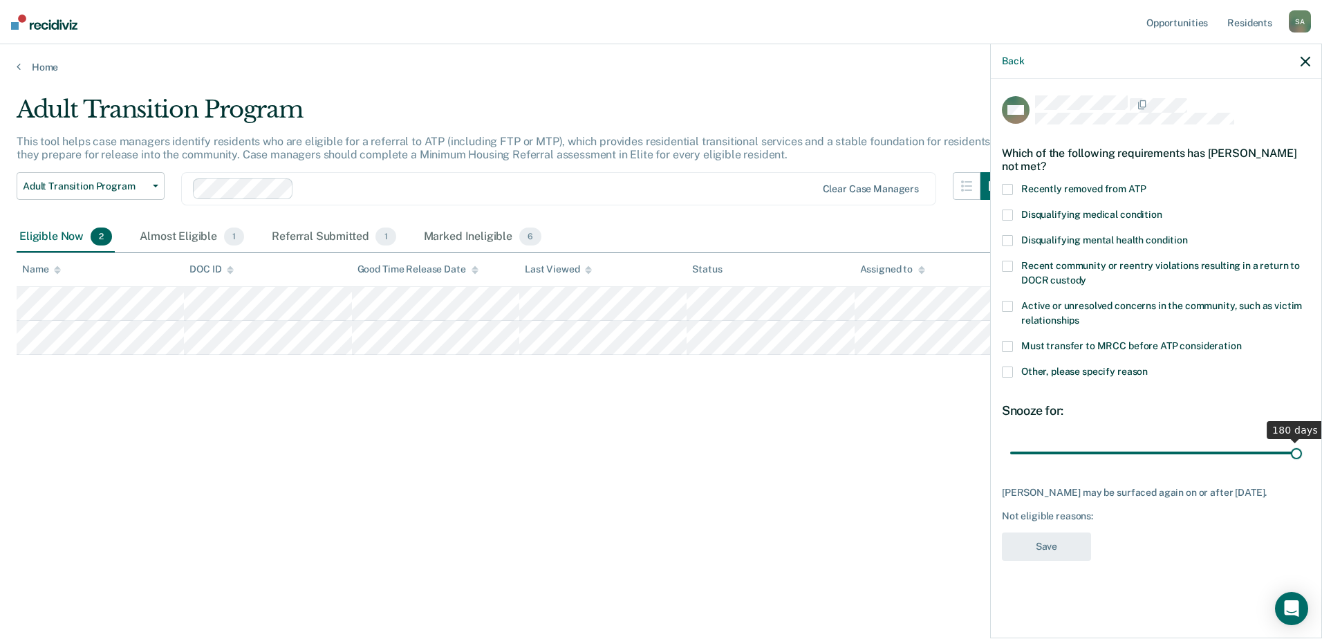
drag, startPoint x: 1064, startPoint y: 451, endPoint x: 1448, endPoint y: 425, distance: 384.8
type input "180"
click at [1302, 441] on input "range" at bounding box center [1157, 453] width 292 height 24
click at [1011, 376] on span at bounding box center [1007, 372] width 11 height 11
click at [1148, 367] on input "Other, please specify reason" at bounding box center [1148, 367] width 0 height 0
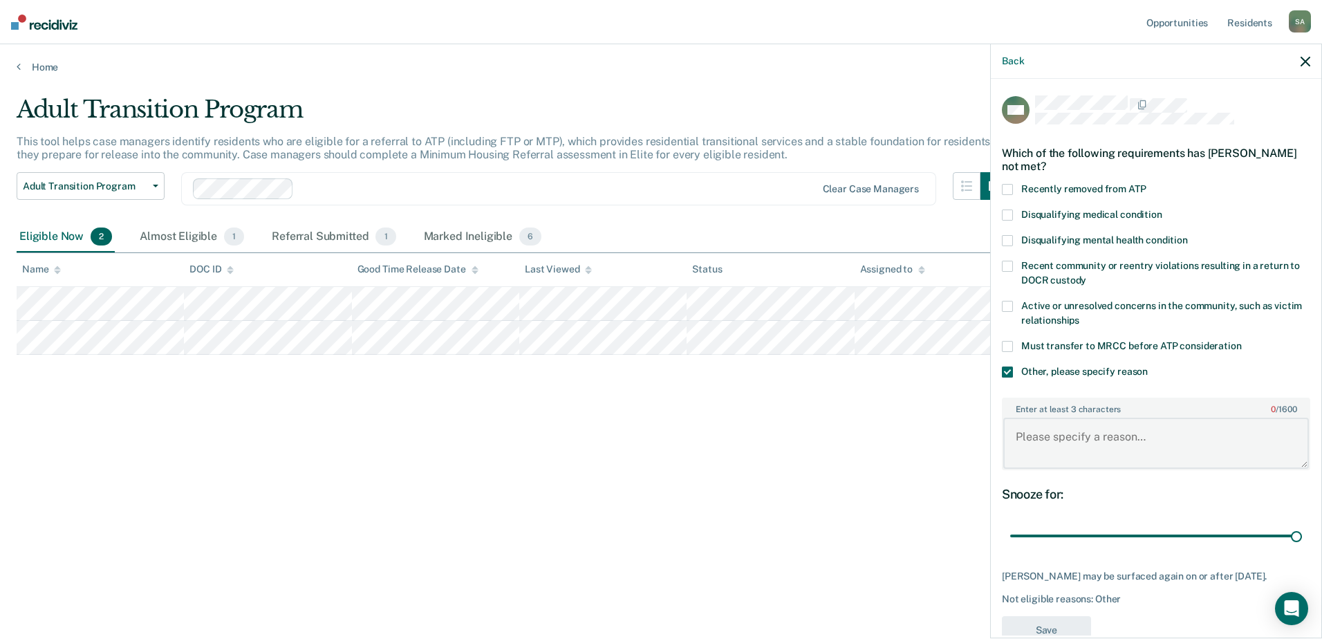
click at [1073, 430] on textarea "Enter at least 3 characters 0 / 1600" at bounding box center [1157, 443] width 306 height 51
type textarea "Put in for Minimum"
click at [1045, 619] on button "Save" at bounding box center [1046, 630] width 89 height 28
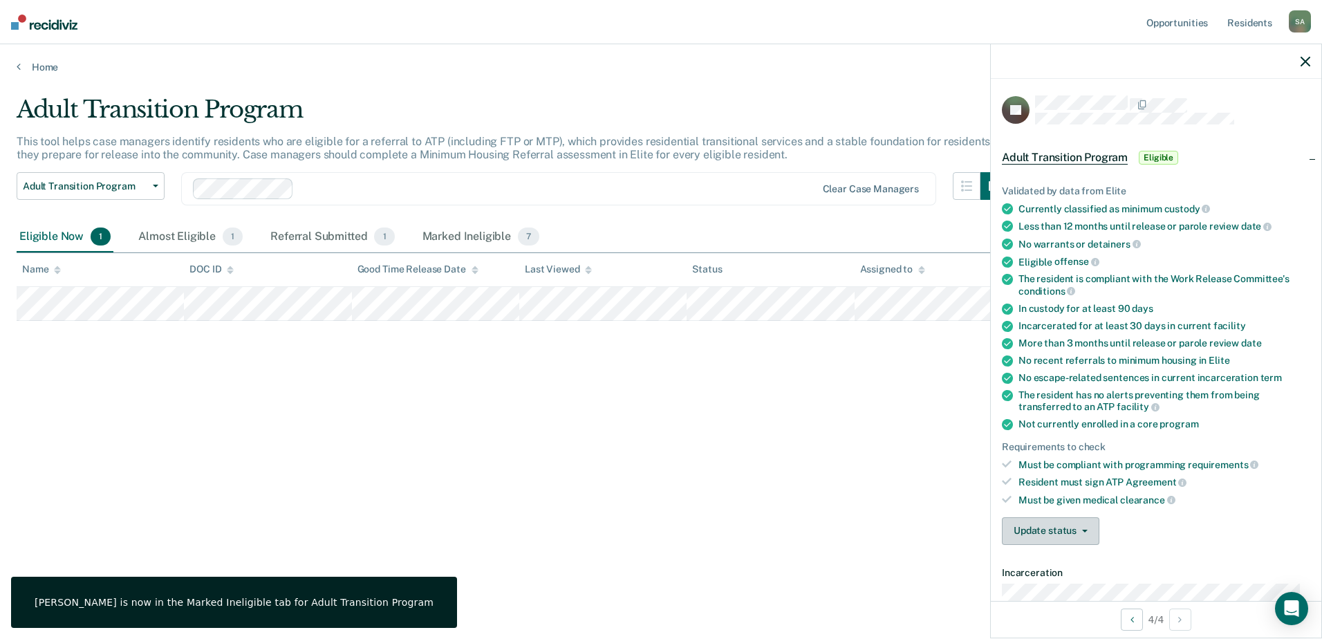
click at [1071, 528] on button "Update status" at bounding box center [1051, 531] width 98 height 28
click at [1078, 587] on button "Mark Ineligible" at bounding box center [1076, 586] width 149 height 22
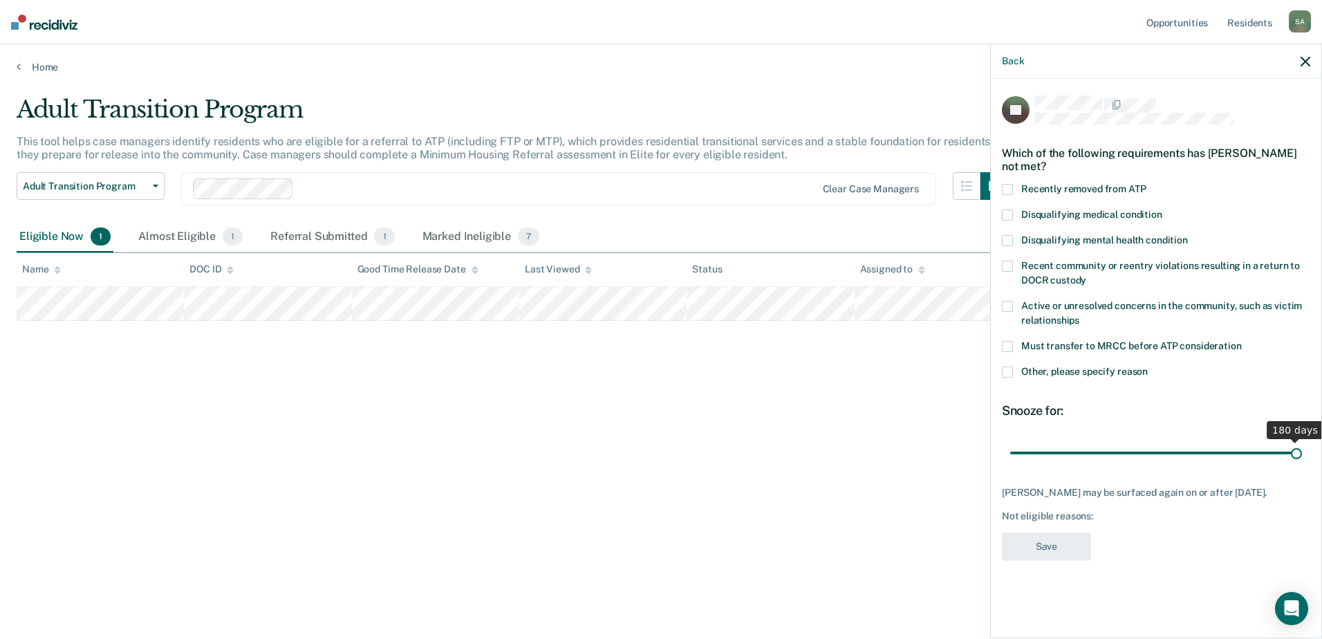
drag, startPoint x: 1067, startPoint y: 450, endPoint x: 1618, endPoint y: 407, distance: 552.9
type input "180"
click at [1302, 441] on input "range" at bounding box center [1157, 453] width 292 height 24
click at [1006, 367] on span at bounding box center [1007, 372] width 11 height 11
click at [1148, 367] on input "Other, please specify reason" at bounding box center [1148, 367] width 0 height 0
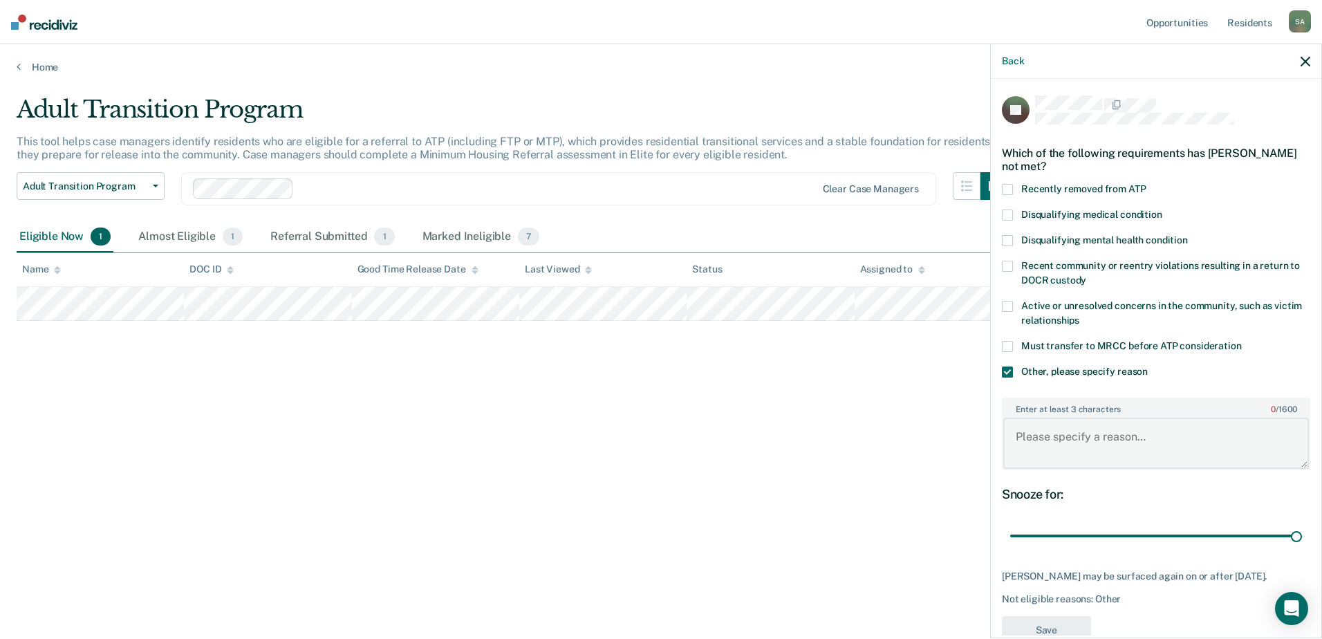
click at [1046, 427] on textarea "Enter at least 3 characters 0 / 1600" at bounding box center [1157, 443] width 306 height 51
type textarea "Put in for Minimum"
click at [1071, 618] on button "Save" at bounding box center [1046, 630] width 89 height 28
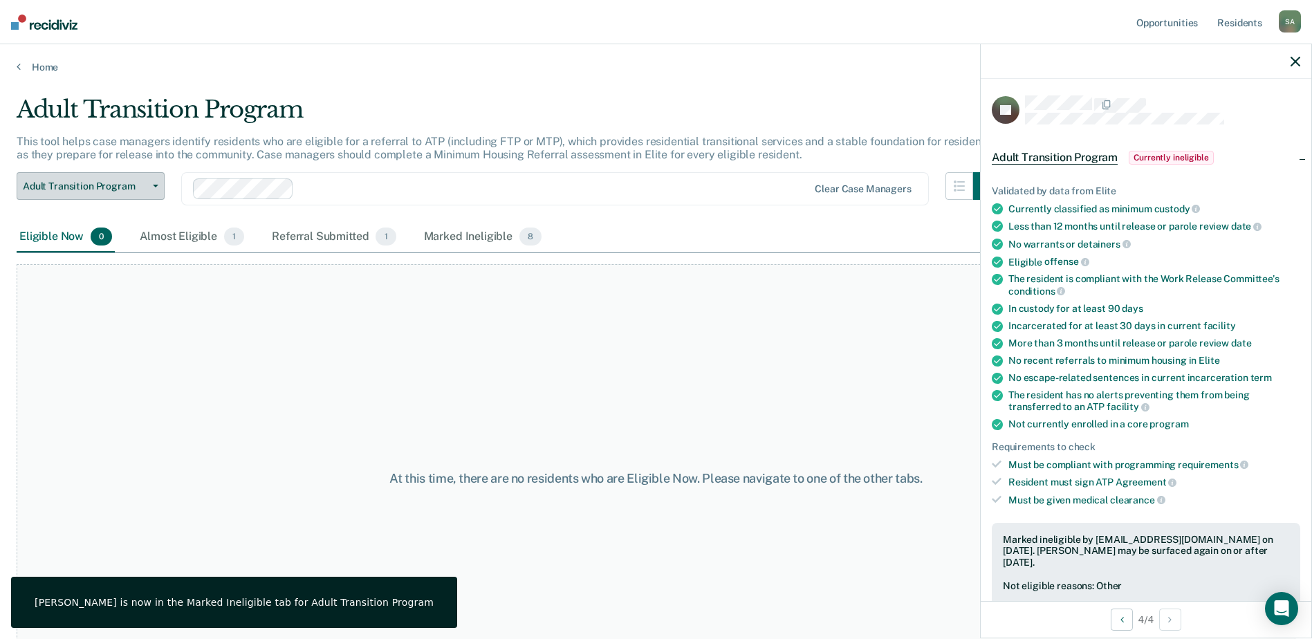
click at [145, 183] on span "Adult Transition Program" at bounding box center [85, 187] width 124 height 12
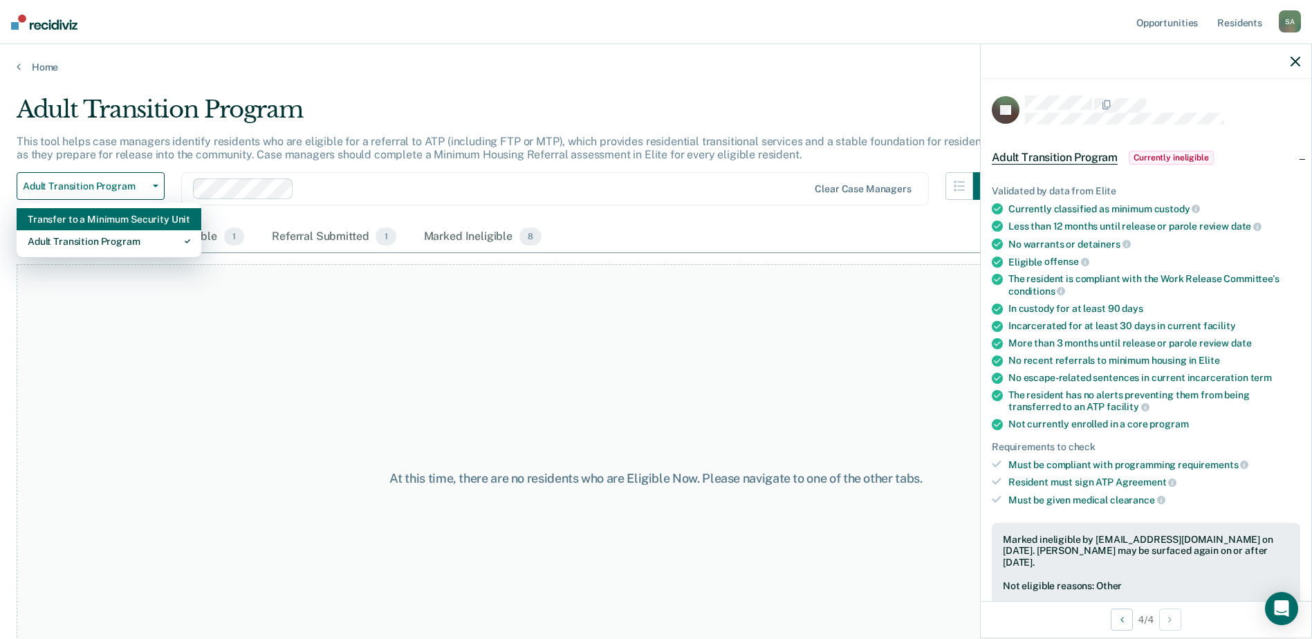
click at [118, 226] on div "Transfer to a Minimum Security Unit" at bounding box center [109, 219] width 163 height 22
